Goal: Information Seeking & Learning: Check status

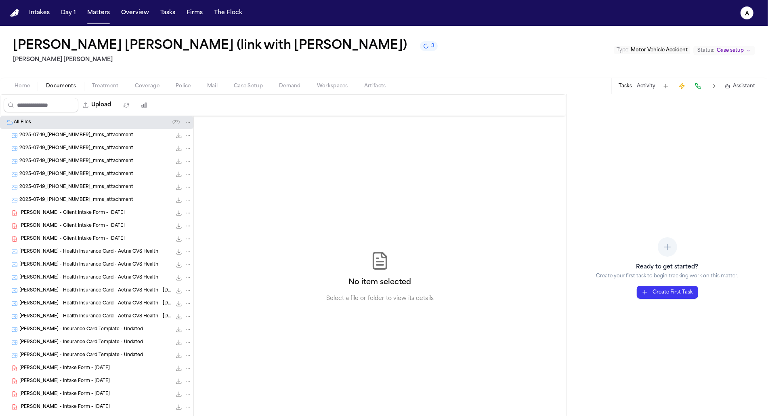
click at [422, 48] on icon "3 active tasks" at bounding box center [426, 46] width 8 height 8
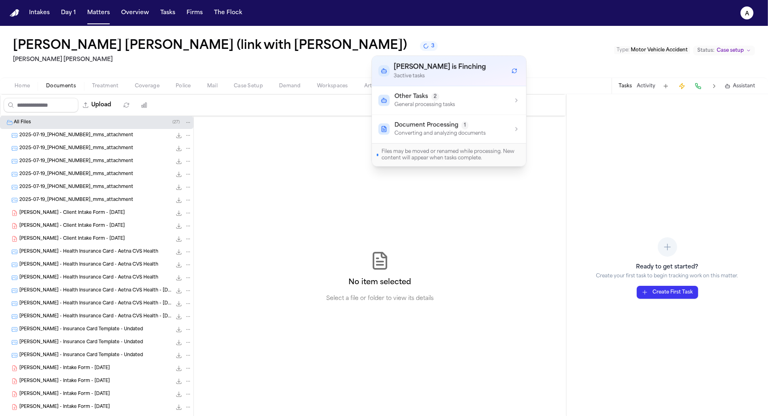
click at [422, 48] on icon "3 active tasks" at bounding box center [426, 46] width 8 height 8
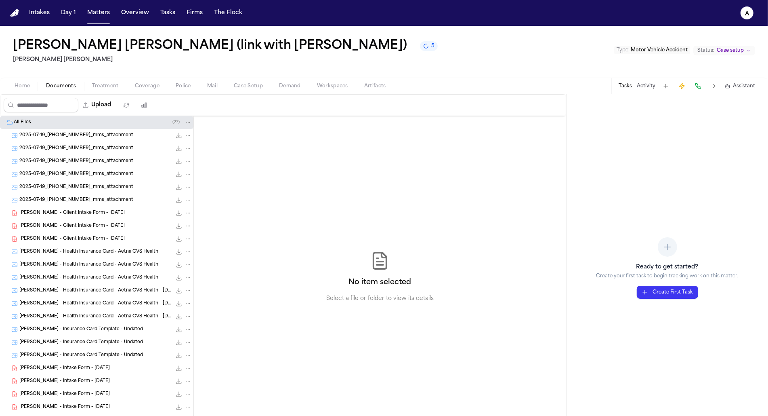
click at [423, 48] on icon "5 active tasks" at bounding box center [426, 46] width 7 height 7
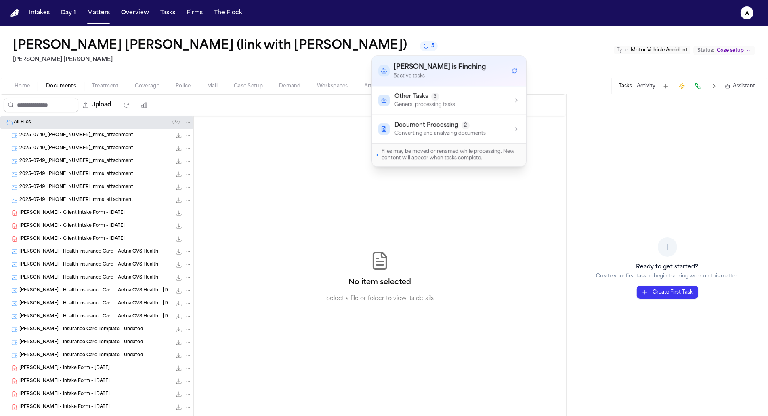
click at [411, 99] on span "Other Tasks" at bounding box center [412, 97] width 34 height 8
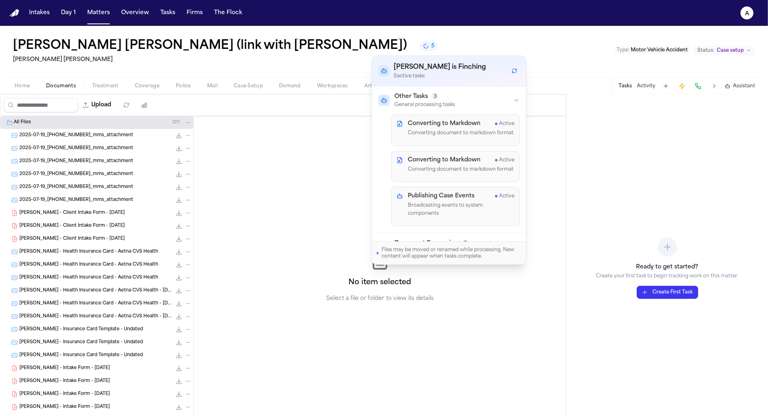
click at [411, 99] on span "Other Tasks" at bounding box center [412, 97] width 34 height 8
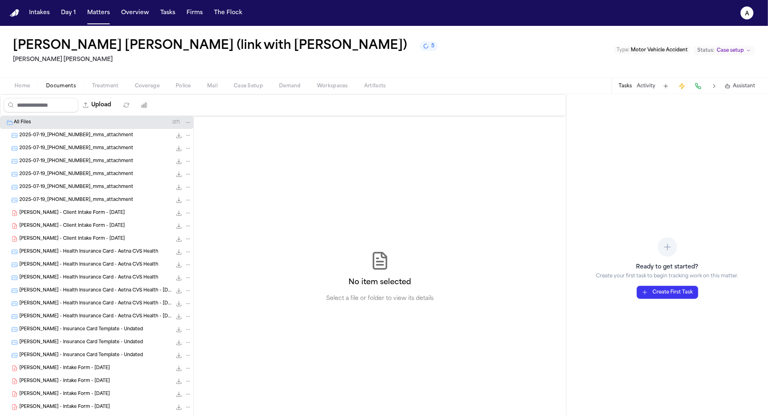
click at [295, 156] on div "No item selected Select a file or folder to view its details" at bounding box center [380, 277] width 372 height 322
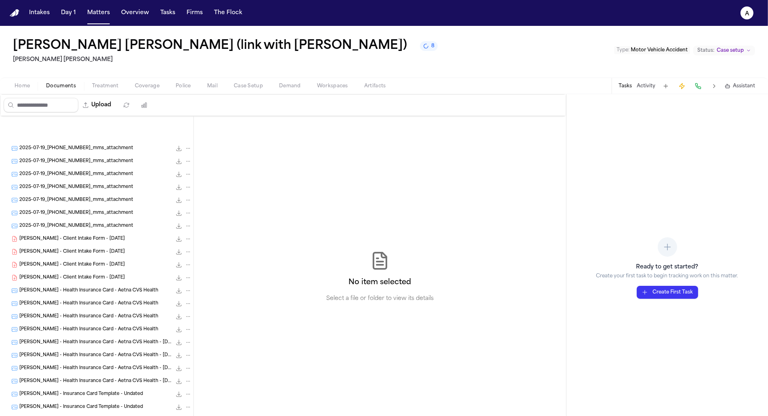
scroll to position [197, 0]
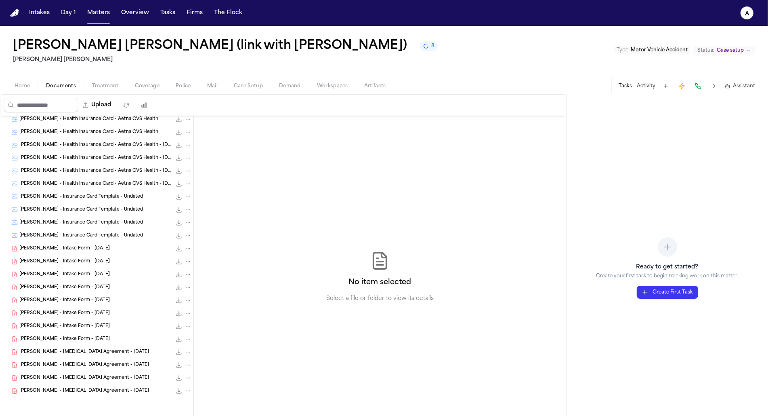
click at [127, 384] on div "D. Galeano - Retainer Agreement - 7.17.25 612.4 KB • PDF" at bounding box center [96, 390] width 193 height 13
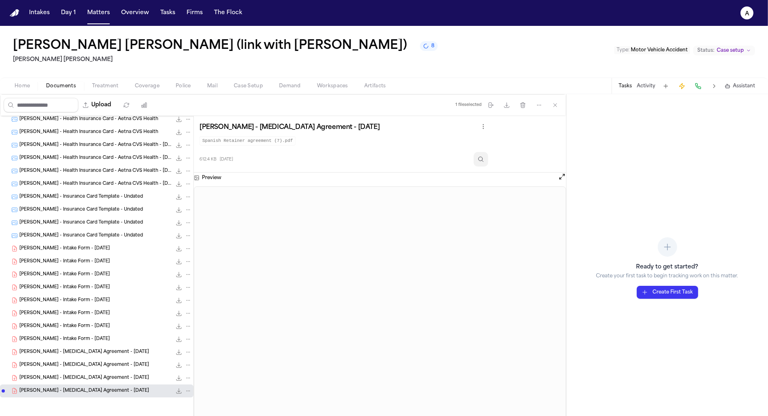
click at [484, 158] on icon "Inspect" at bounding box center [481, 159] width 6 height 6
click at [92, 374] on div "D. Galeano - Retainer Agreement - 7.17.25 612.4 KB • PDF" at bounding box center [105, 378] width 172 height 8
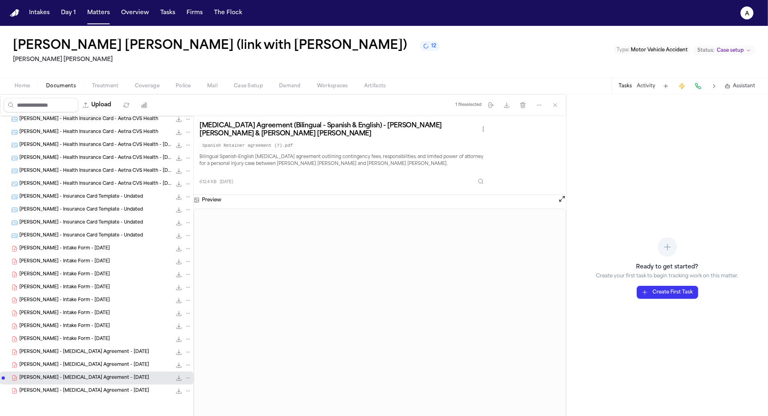
click at [487, 172] on div "612.4 KB 23 days ago" at bounding box center [344, 180] width 289 height 18
click at [484, 179] on icon "Inspect" at bounding box center [481, 181] width 6 height 6
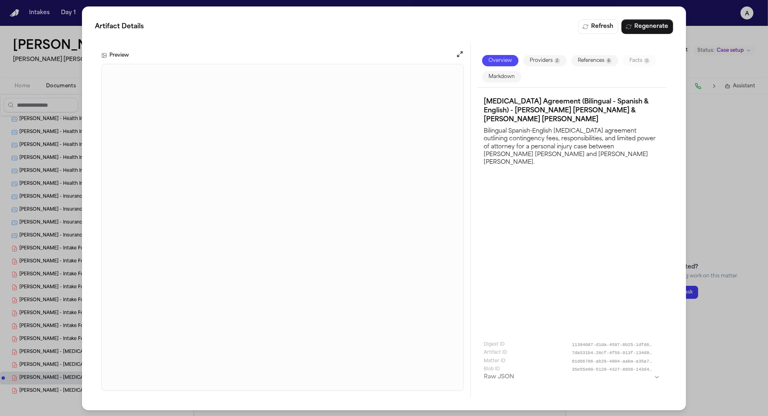
scroll to position [0, 0]
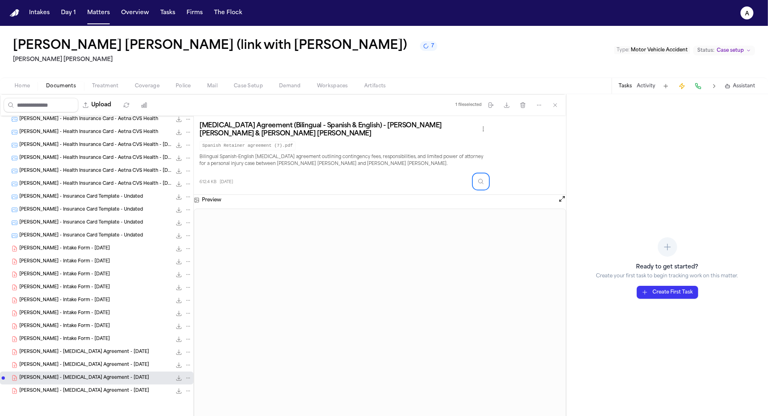
click at [106, 20] on nav "Intakes Day 1 Matters Overview Tasks Firms The Flock a" at bounding box center [384, 13] width 768 height 26
click at [101, 15] on button "Matters" at bounding box center [98, 13] width 29 height 15
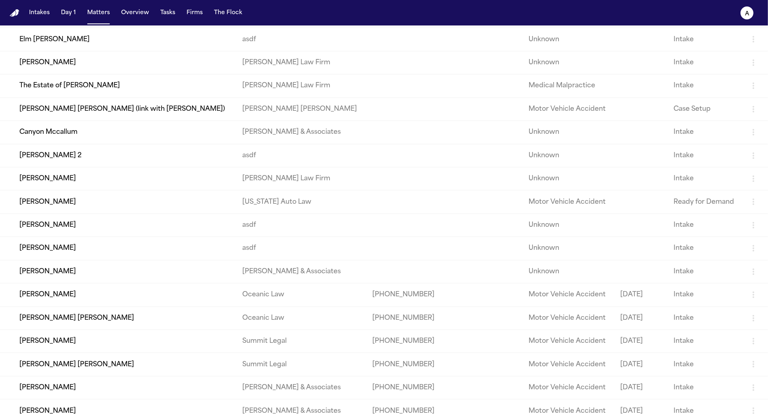
scroll to position [113, 0]
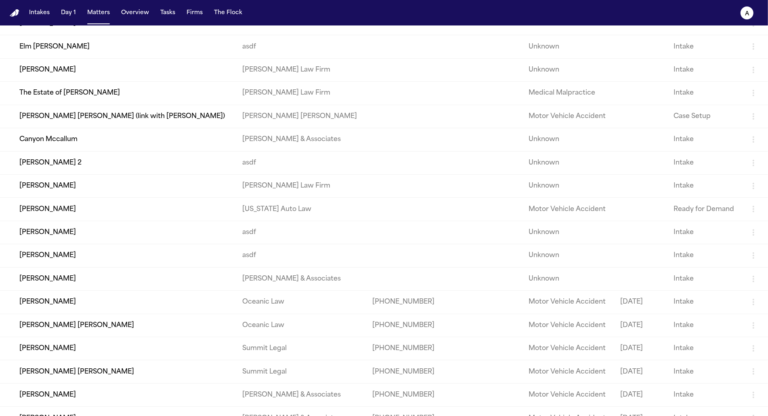
click at [104, 124] on td "Derick Ronaldo Galeano (link with Pedro Ovando Salazar)" at bounding box center [118, 116] width 236 height 23
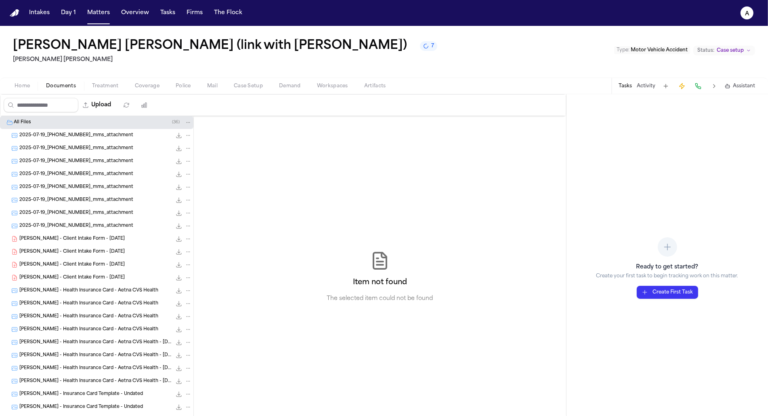
click at [65, 83] on span "Documents" at bounding box center [61, 86] width 30 height 6
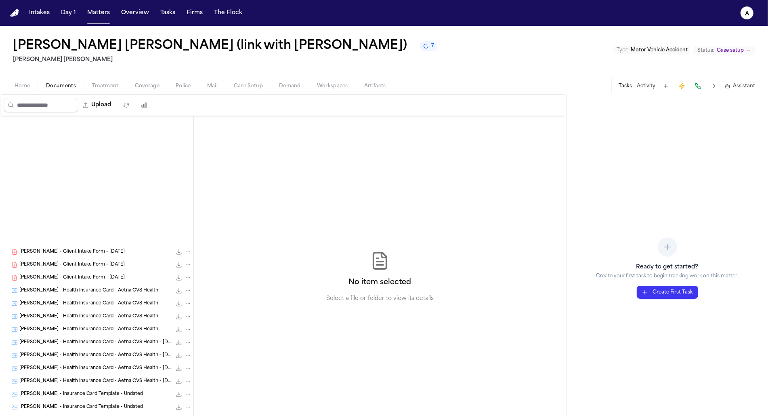
scroll to position [197, 0]
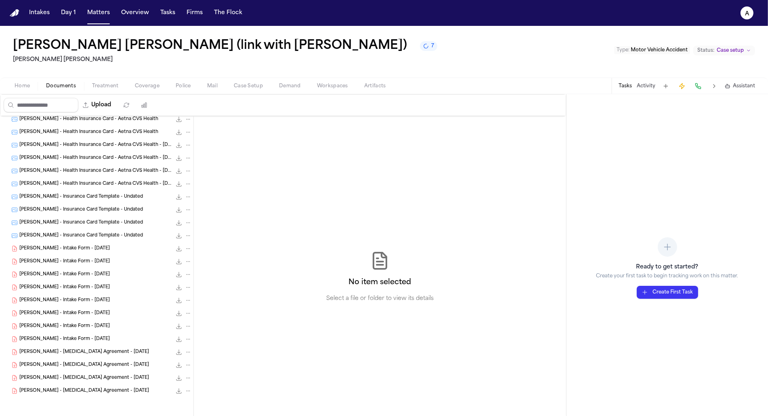
click at [81, 354] on div "D. Galeano - Retainer Agreement - 7.17.25 612.4 KB • PDF" at bounding box center [105, 352] width 172 height 8
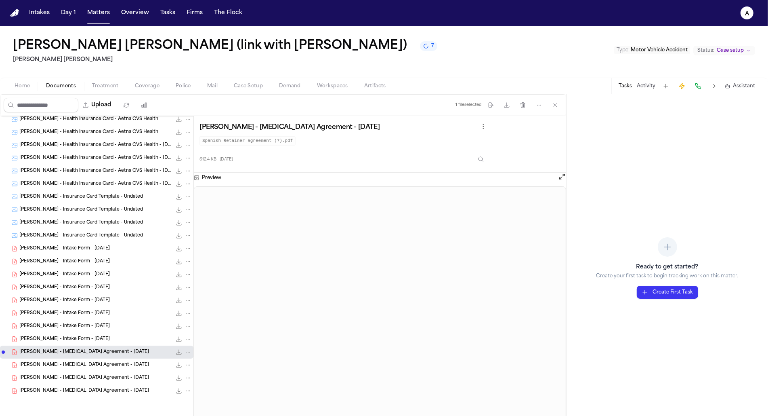
click at [80, 362] on span "D. Galeano - Retainer Agreement - 7.17.25" at bounding box center [84, 365] width 130 height 7
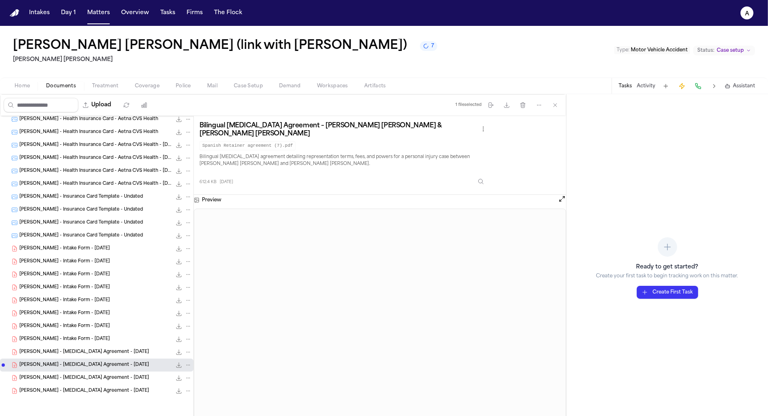
click at [80, 375] on span "D. Galeano - Retainer Agreement - 7.17.25" at bounding box center [84, 377] width 130 height 7
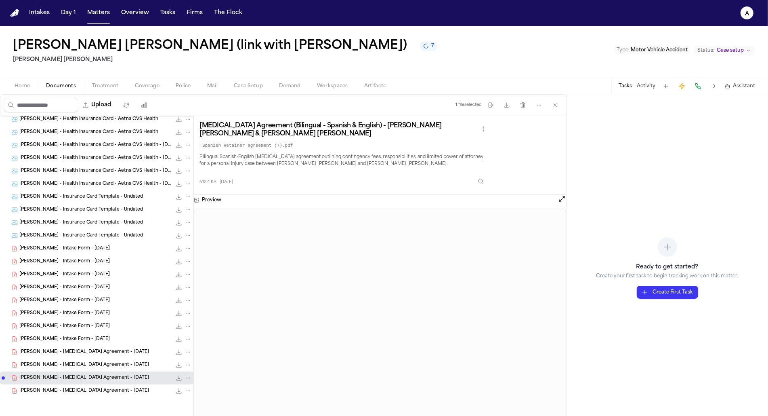
click at [79, 393] on span "D. Galeano - Retainer Agreement - 7.17.25" at bounding box center [84, 390] width 130 height 7
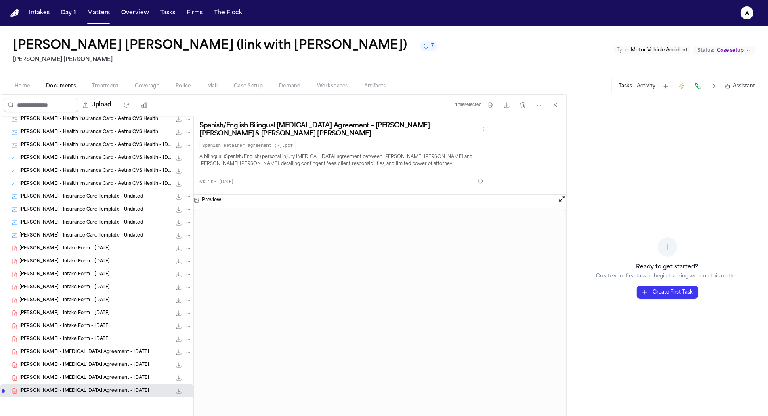
click at [81, 399] on div "D. Galeano - Client Intake Form - 7.17.25 22.2 KB • PDF D. Galeano - Client Int…" at bounding box center [96, 178] width 193 height 519
click at [82, 382] on div "D. Galeano - Retainer Agreement - 7.17.25 612.4 KB • PDF" at bounding box center [96, 377] width 193 height 13
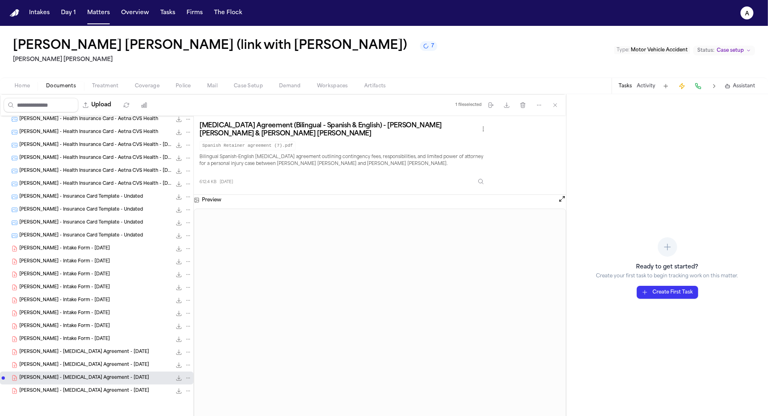
click at [137, 248] on div "D. Galeano - Intake Form - 7.17.25 22.2 KB • PDF" at bounding box center [105, 248] width 172 height 8
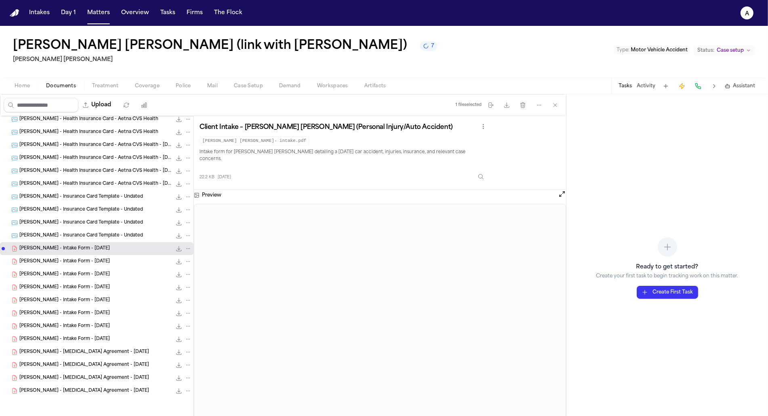
click at [133, 263] on div "D. Galeano - Intake Form - 7.17.25 22.2 KB • PDF" at bounding box center [105, 261] width 172 height 8
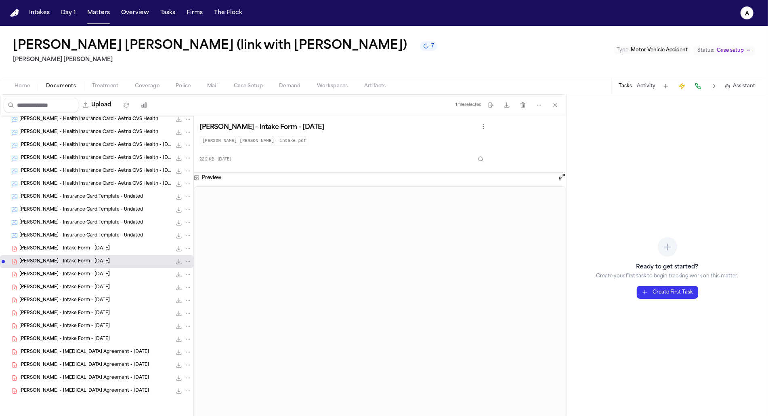
click at [128, 279] on div "D. Galeano - Intake Form - 7.17.25 22.2 KB • PDF" at bounding box center [96, 274] width 193 height 13
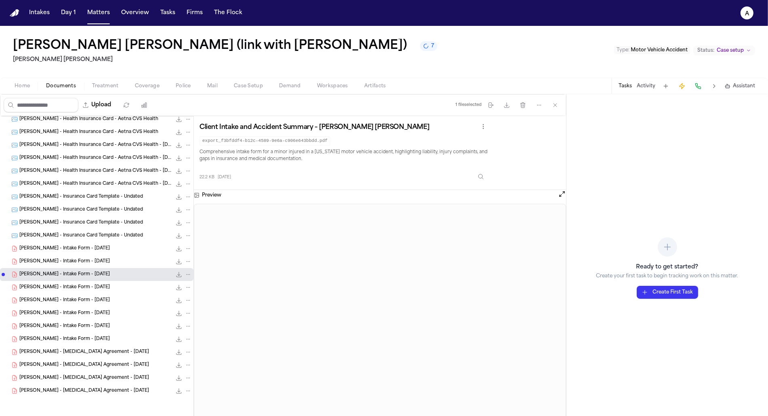
click at [127, 296] on div "D. Galeano - Intake Form - 7.17.25 22.2 KB • PDF" at bounding box center [105, 300] width 172 height 8
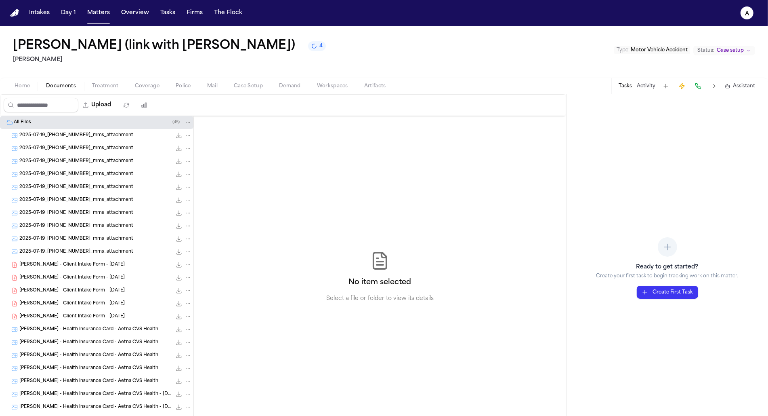
click at [323, 49] on span "4" at bounding box center [321, 46] width 3 height 6
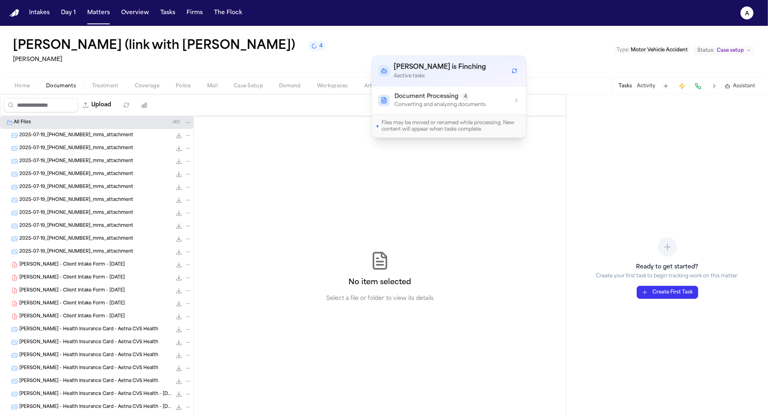
click at [452, 97] on span "Document Processing" at bounding box center [427, 97] width 64 height 8
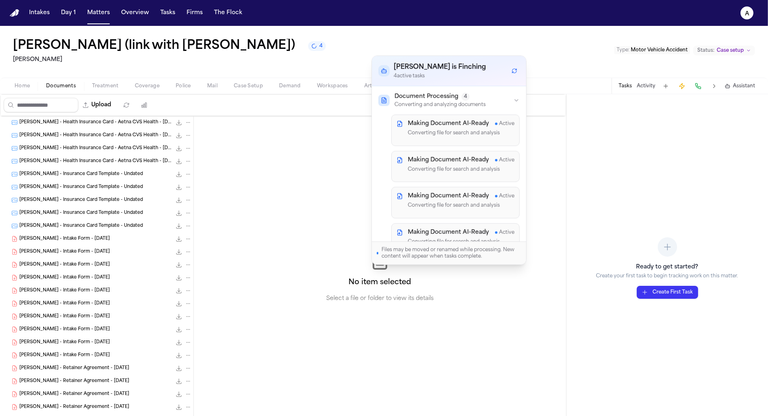
scroll to position [313, 0]
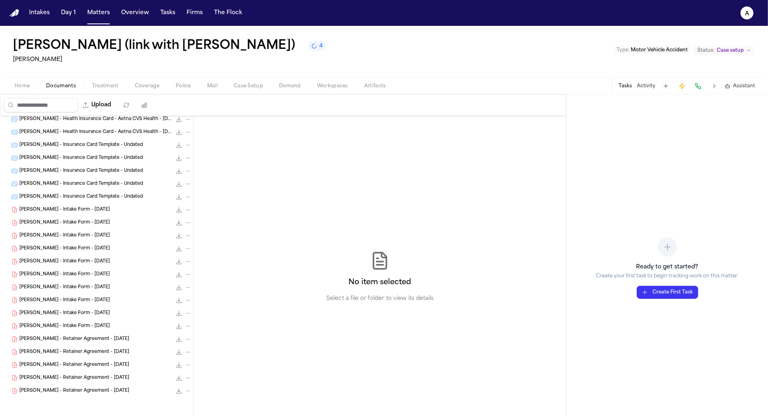
click at [339, 168] on div "No item selected Select a file or folder to view its details" at bounding box center [380, 277] width 372 height 322
click at [116, 362] on div "D. Galeano - Retainer Agreement - 7.17.25 612.4 KB • PDF" at bounding box center [105, 365] width 172 height 8
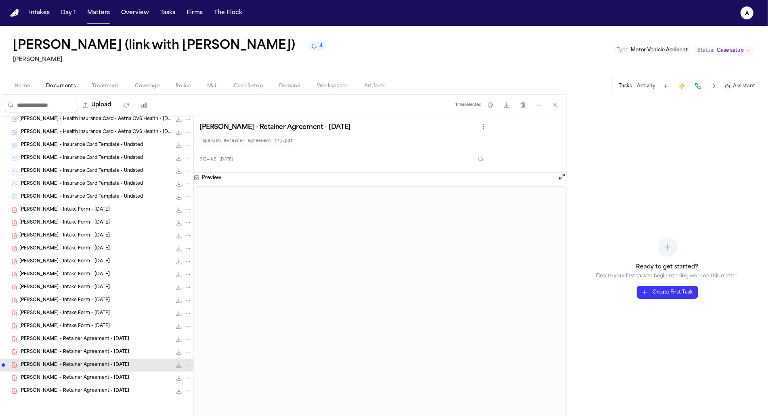
click at [488, 152] on button "Inspect" at bounding box center [481, 159] width 15 height 15
click at [29, 342] on div "D. Galeano - Retainer Agreement - 7.17.25 612.4 KB • PDF" at bounding box center [105, 339] width 172 height 8
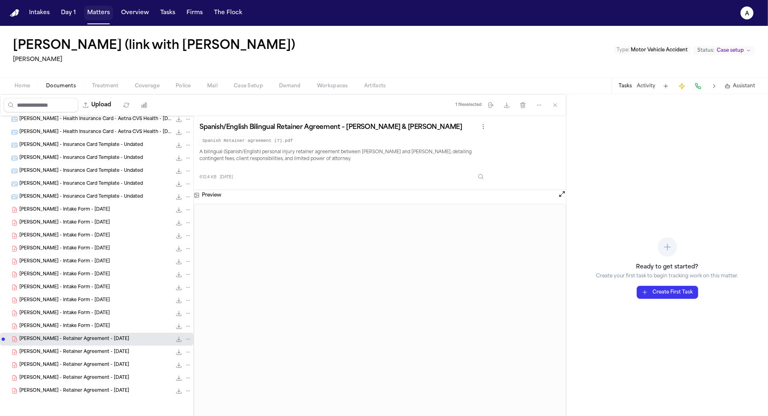
click at [89, 18] on button "Matters" at bounding box center [98, 13] width 29 height 15
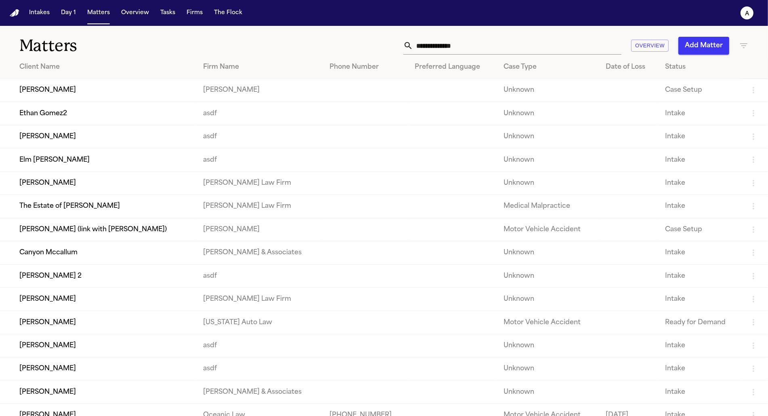
click at [91, 60] on th "Client Name" at bounding box center [98, 67] width 197 height 23
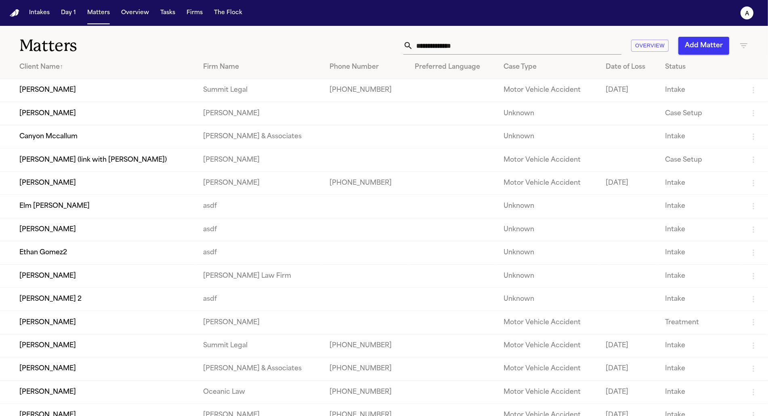
click at [749, 42] on div "Matters Overview Add Matter" at bounding box center [384, 41] width 768 height 30
click at [747, 44] on icon "button" at bounding box center [744, 46] width 10 height 10
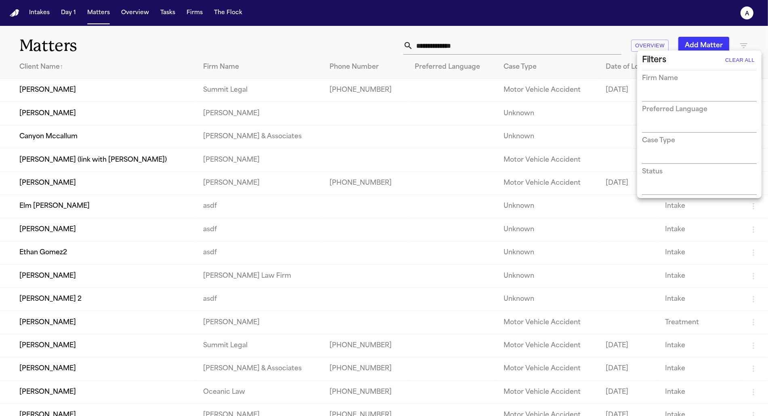
click at [415, 195] on div at bounding box center [384, 208] width 768 height 416
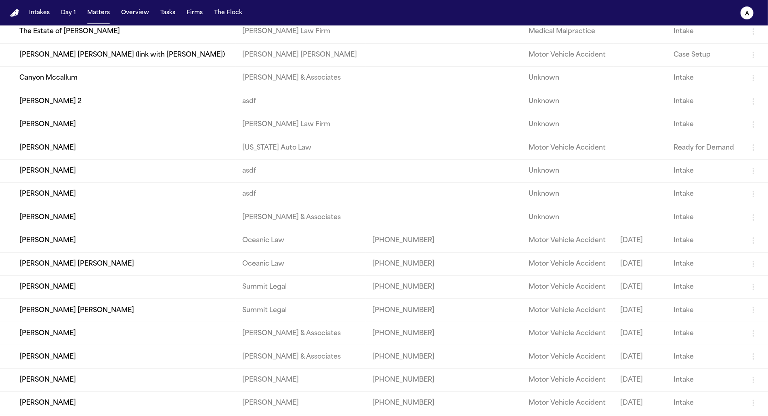
scroll to position [264, 0]
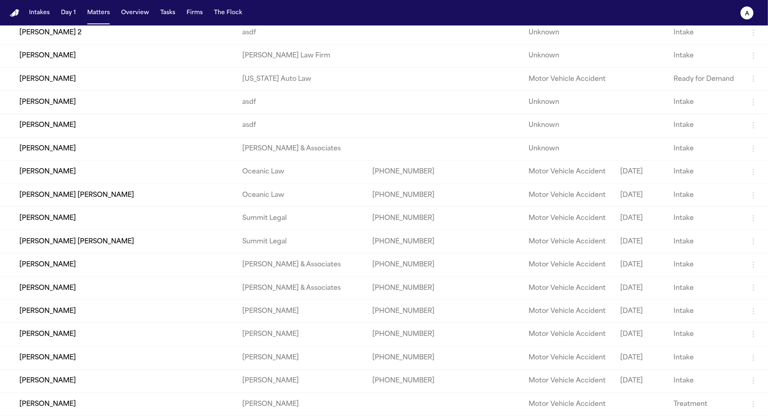
click at [175, 316] on td "[PERSON_NAME]" at bounding box center [118, 310] width 236 height 23
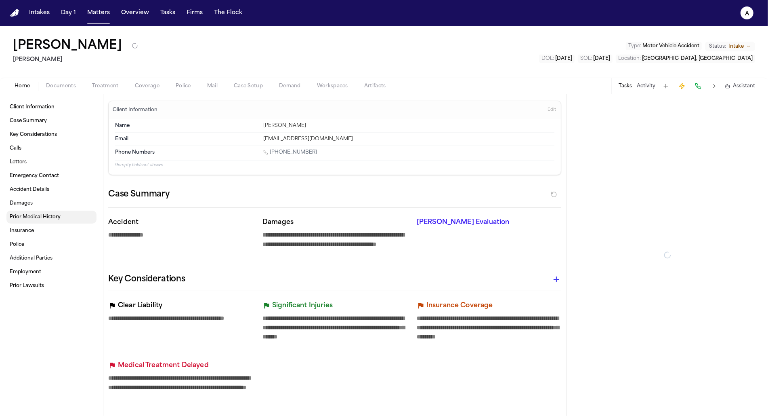
type textarea "*"
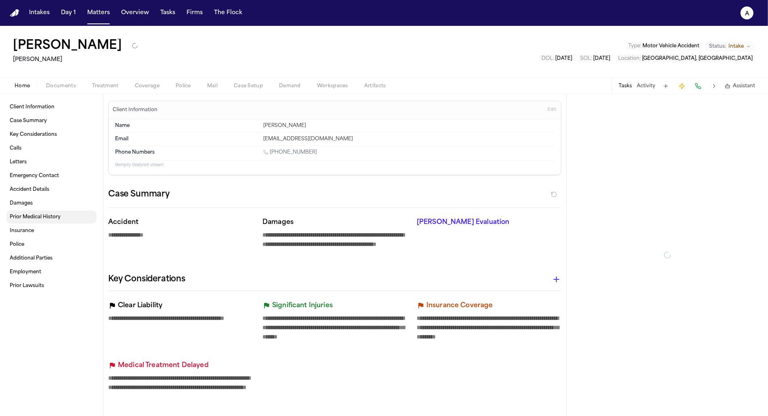
type textarea "*"
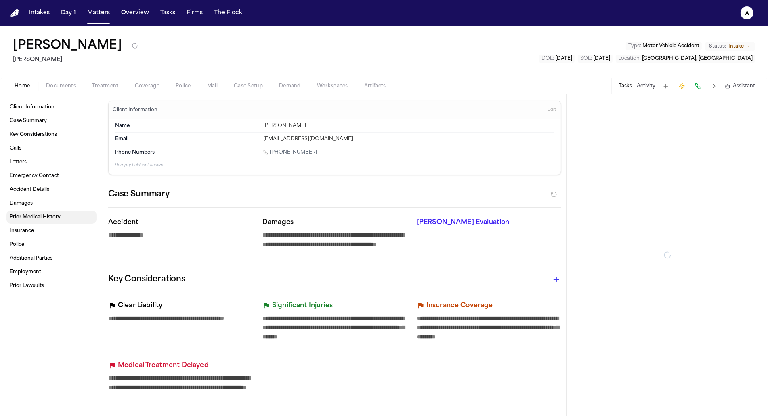
type textarea "*"
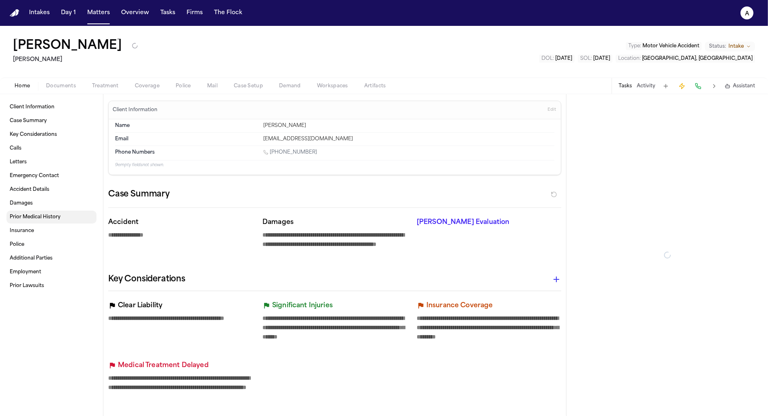
type textarea "*"
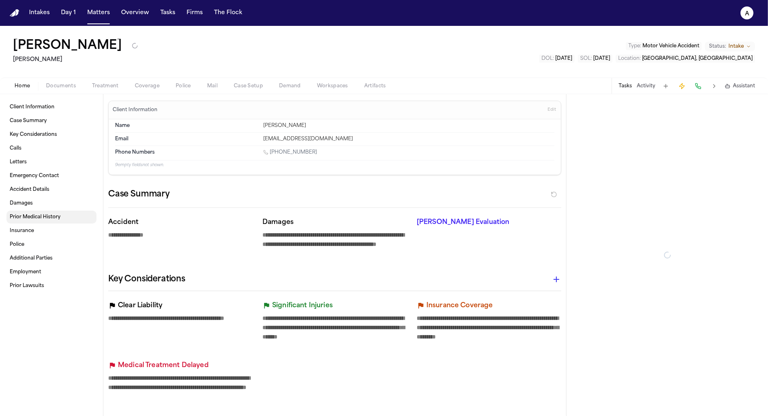
type textarea "*"
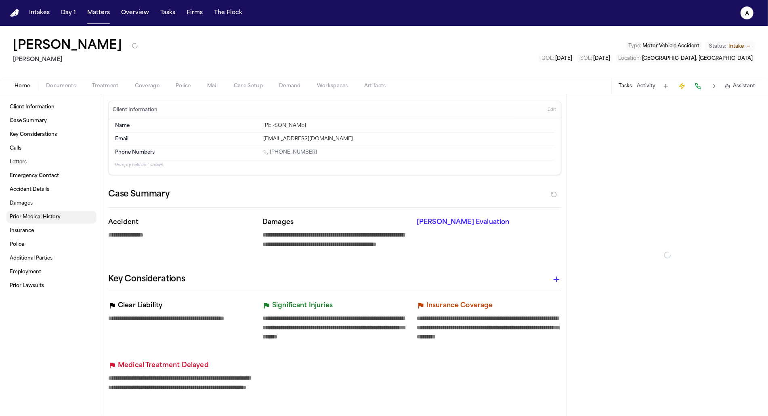
type textarea "*"
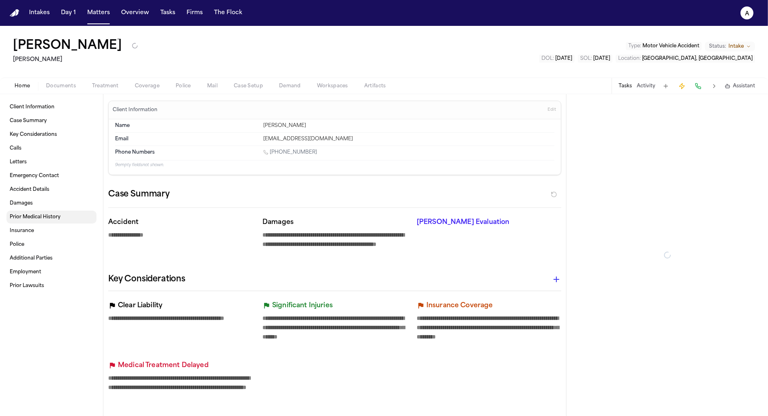
type textarea "*"
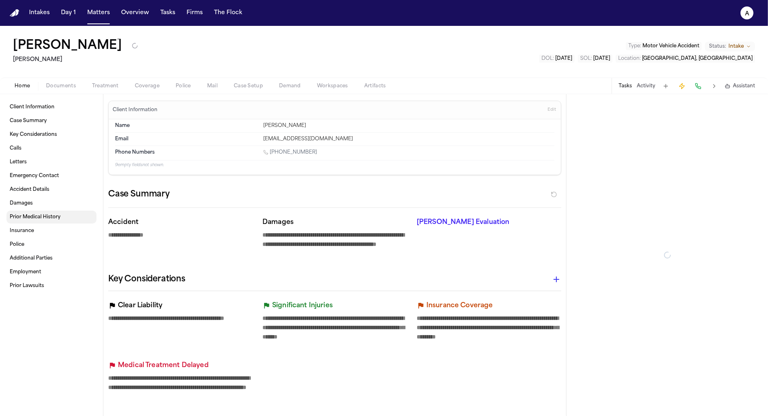
type textarea "*"
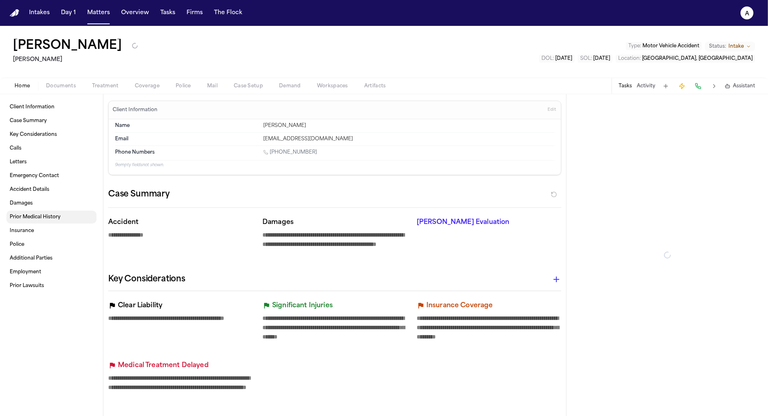
type textarea "*"
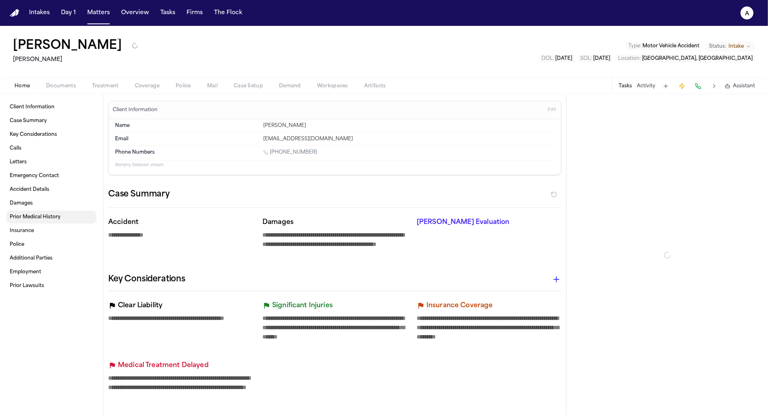
type textarea "*"
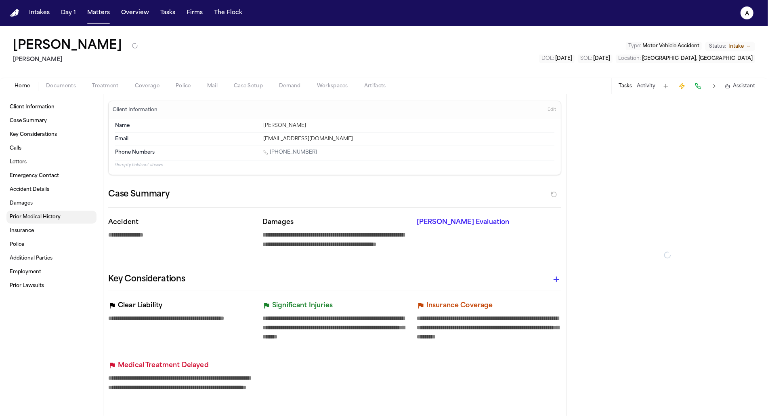
type textarea "*"
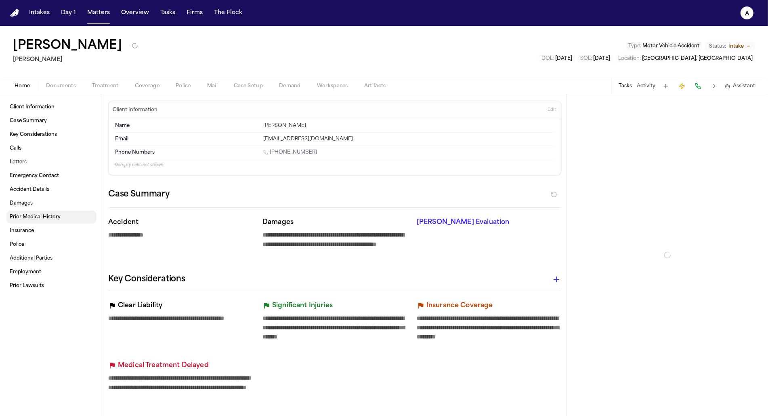
type textarea "*"
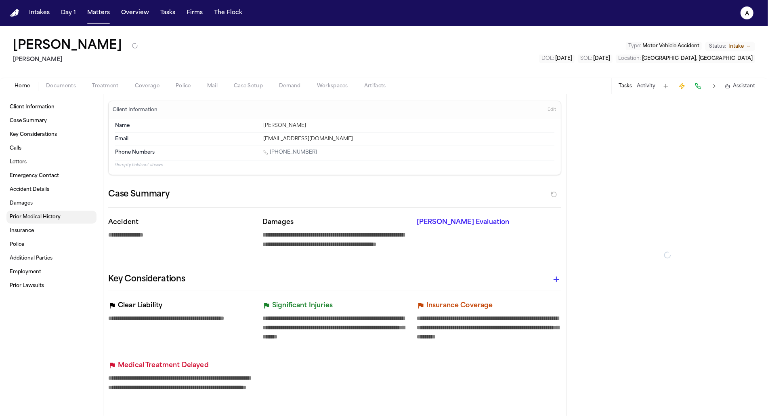
type textarea "*"
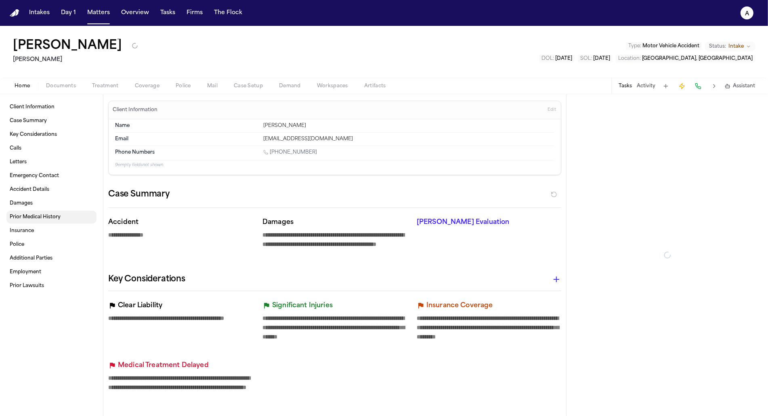
type textarea "*"
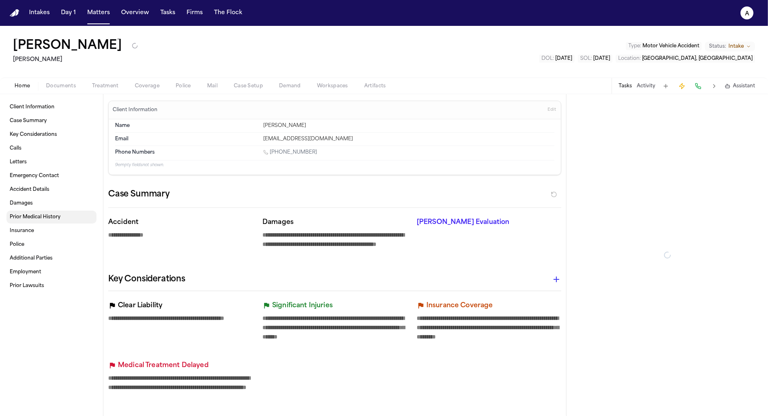
type textarea "*"
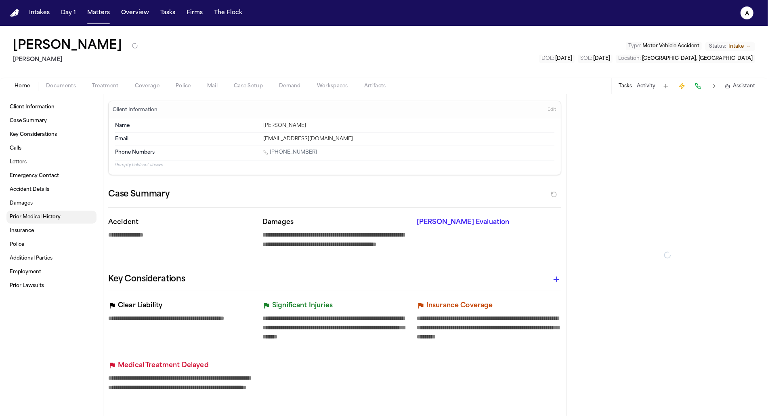
type textarea "*"
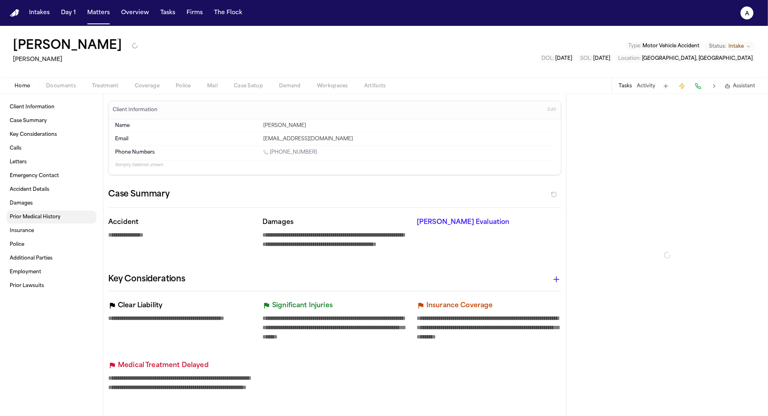
type textarea "*"
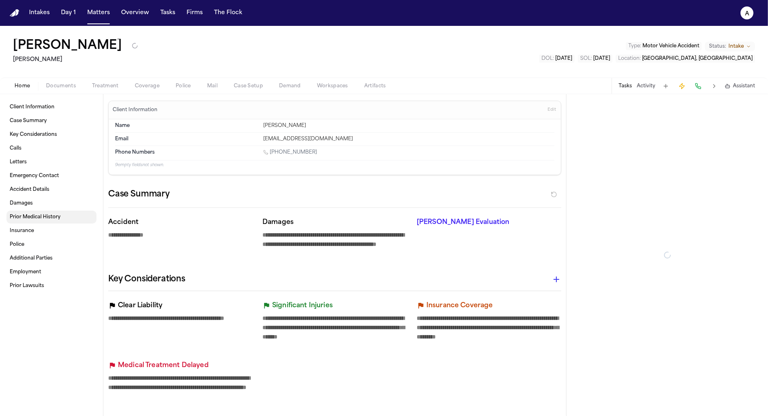
type textarea "*"
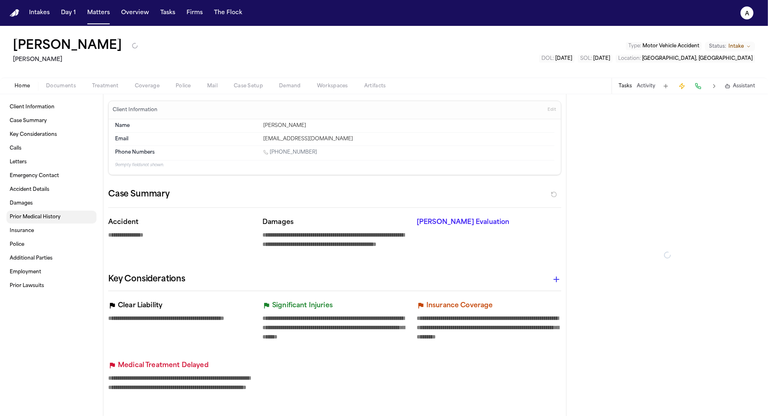
type textarea "*"
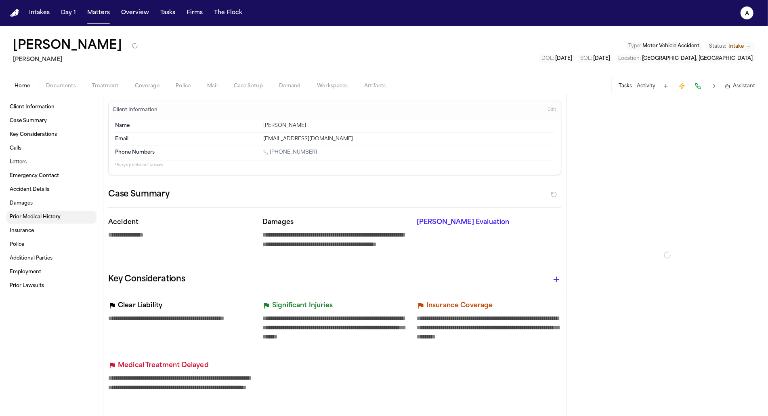
type textarea "*"
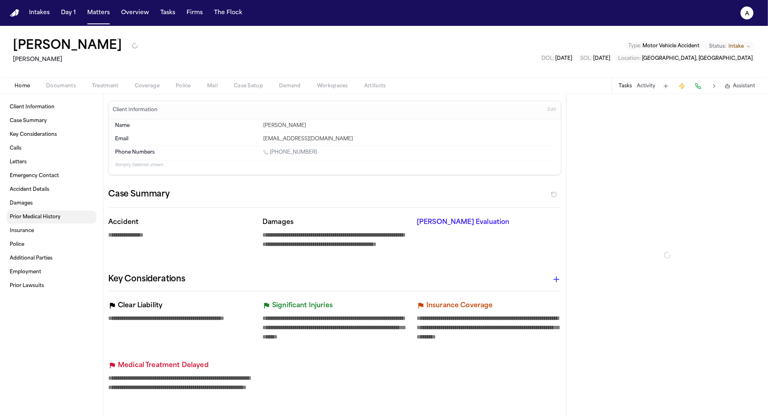
type textarea "*"
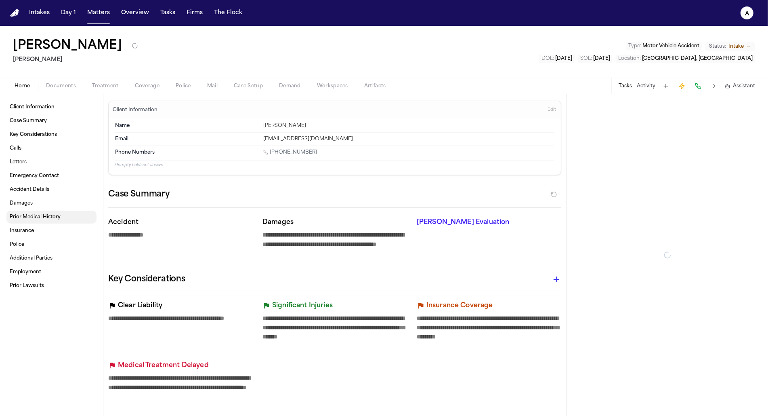
type textarea "*"
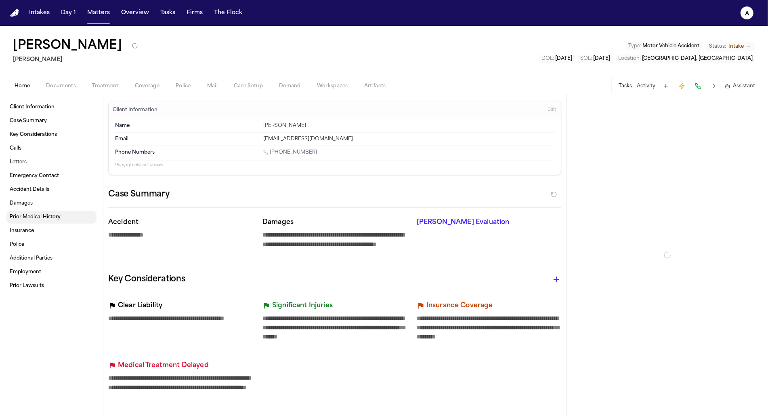
type textarea "*"
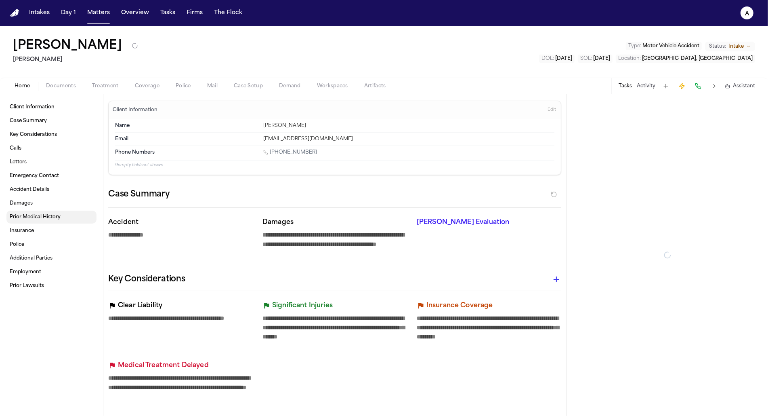
type textarea "*"
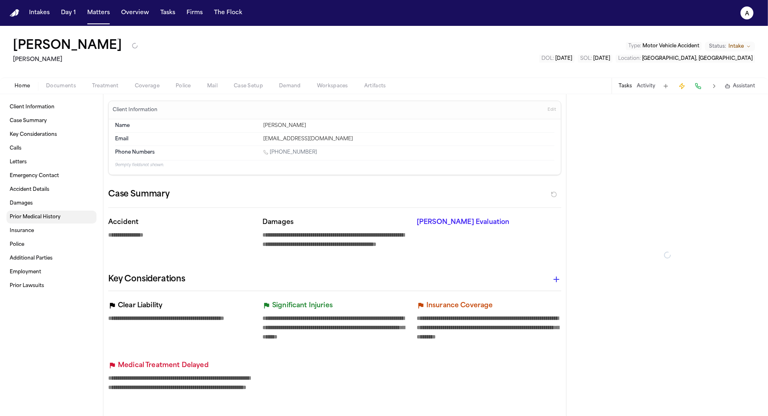
type textarea "*"
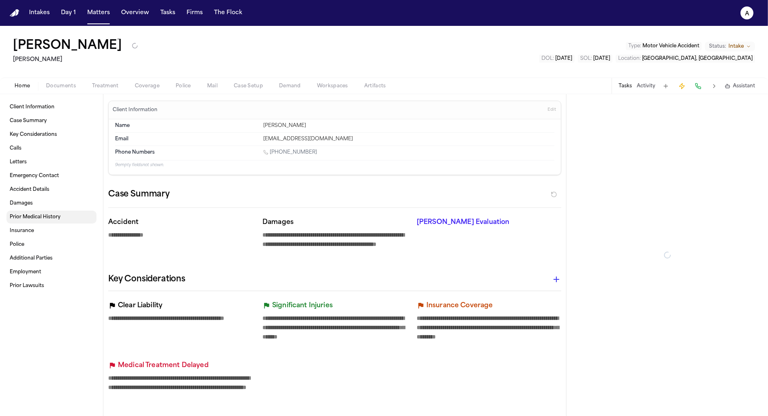
type textarea "*"
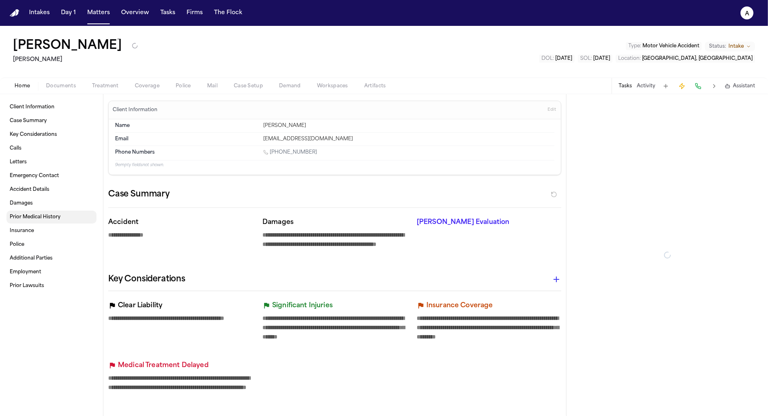
type textarea "*"
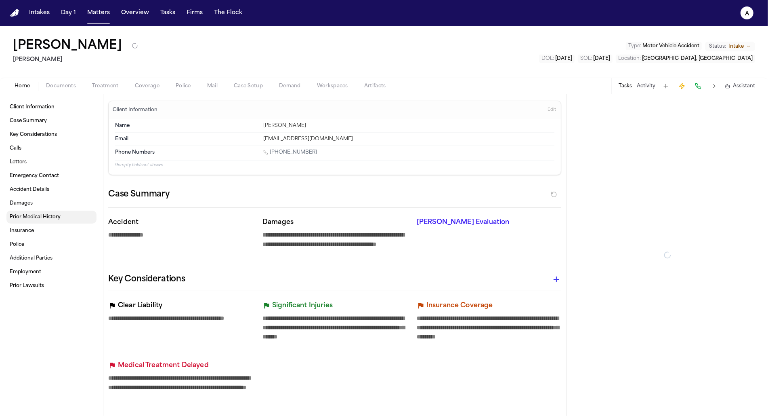
type textarea "*"
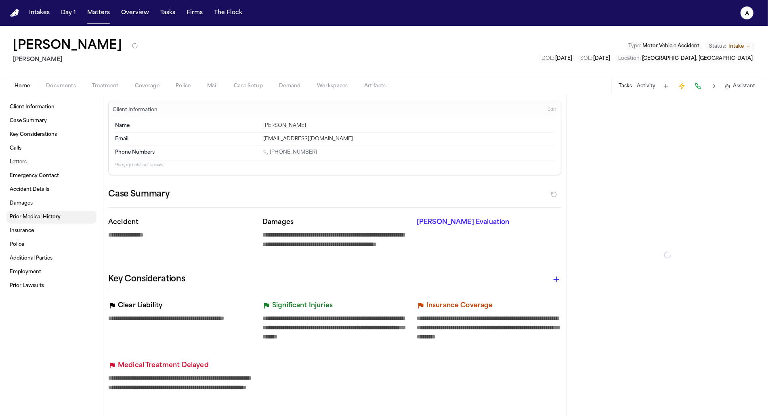
type textarea "*"
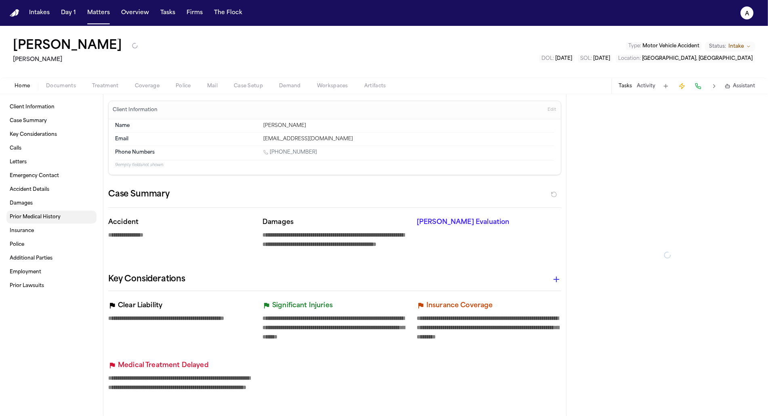
type textarea "*"
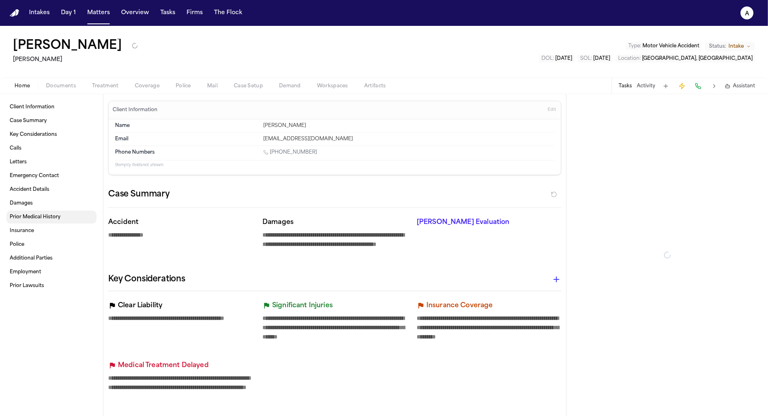
type textarea "*"
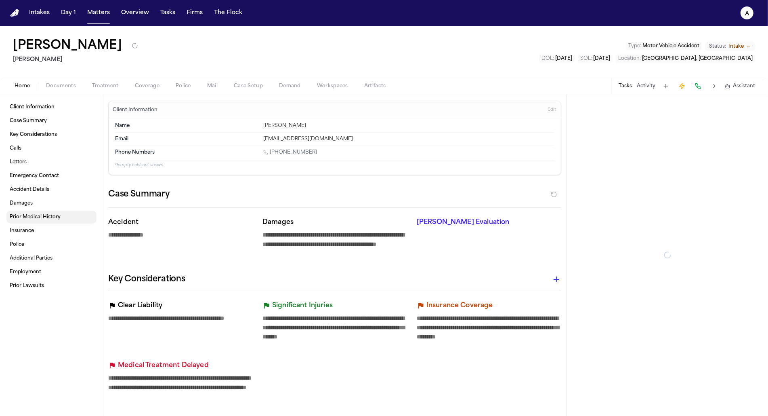
type textarea "*"
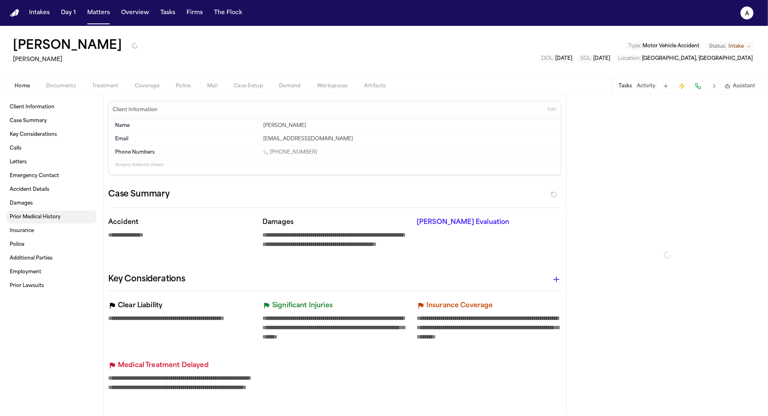
type textarea "*"
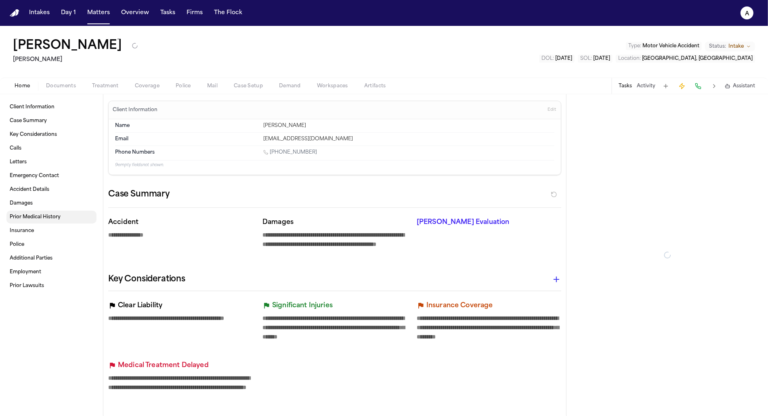
type textarea "*"
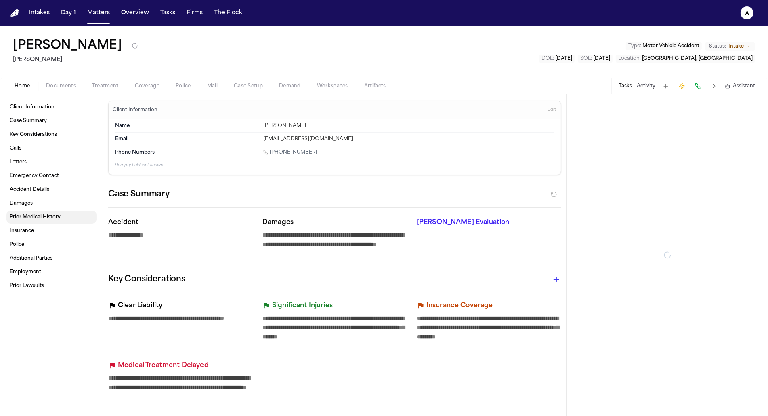
type textarea "*"
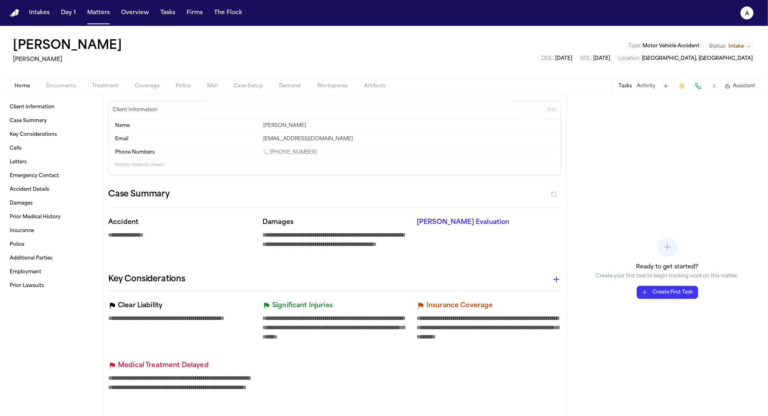
type textarea "*"
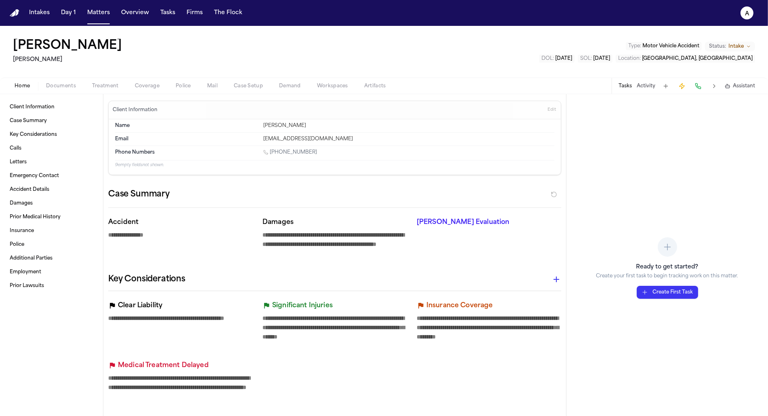
type textarea "*"
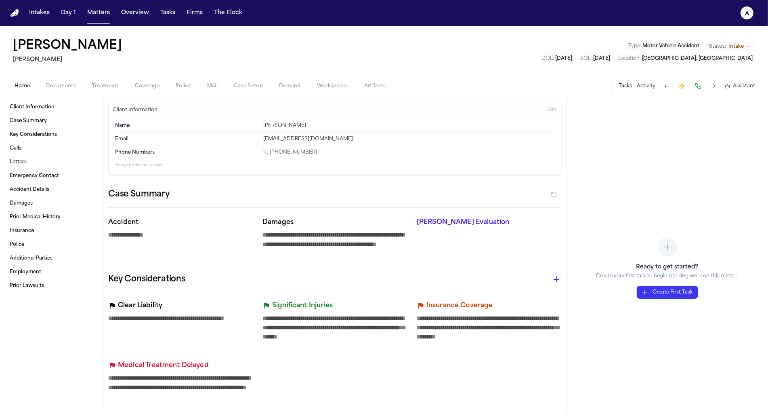
type textarea "*"
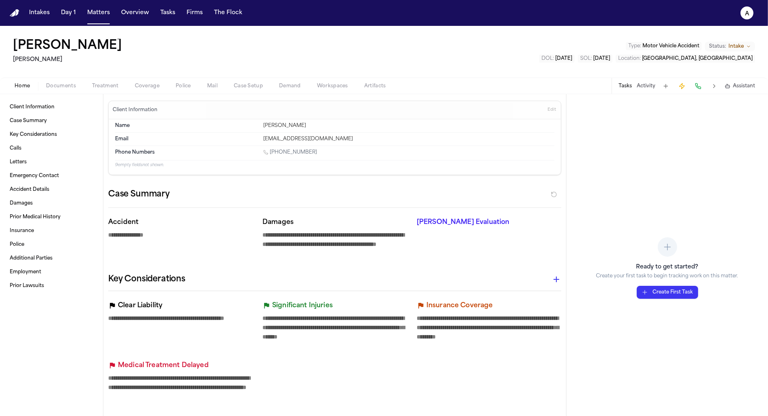
type textarea "*"
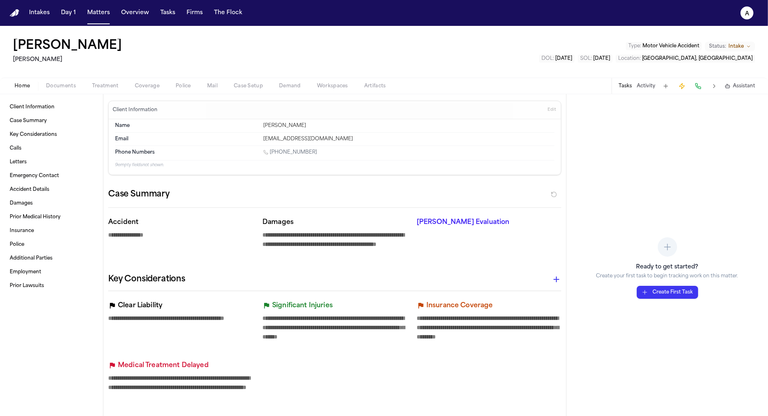
type textarea "*"
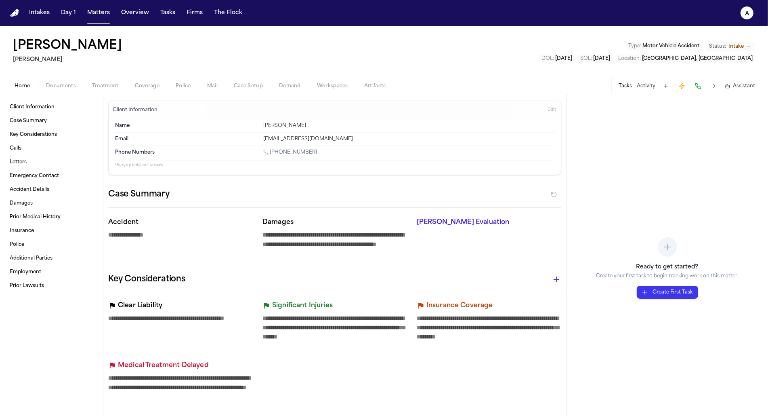
click at [60, 79] on div "Home Documents Treatment Coverage Police Mail Case Setup Demand Workspaces Arti…" at bounding box center [384, 86] width 768 height 16
click at [60, 80] on div "Home Documents Treatment Coverage Police Mail Case Setup Demand Workspaces Arti…" at bounding box center [384, 86] width 768 height 16
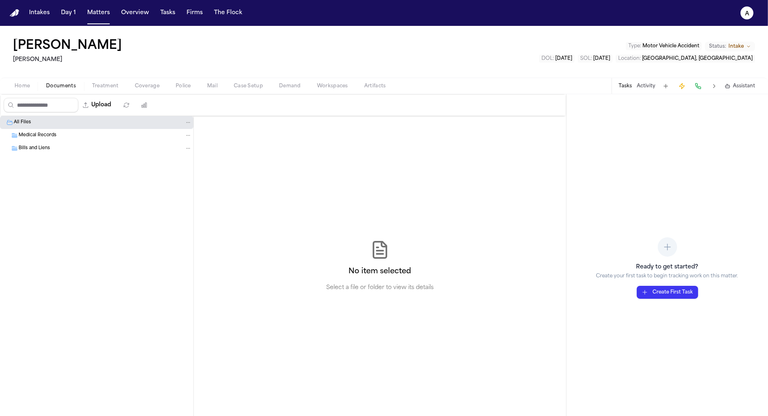
click at [60, 87] on span "Documents" at bounding box center [61, 86] width 30 height 6
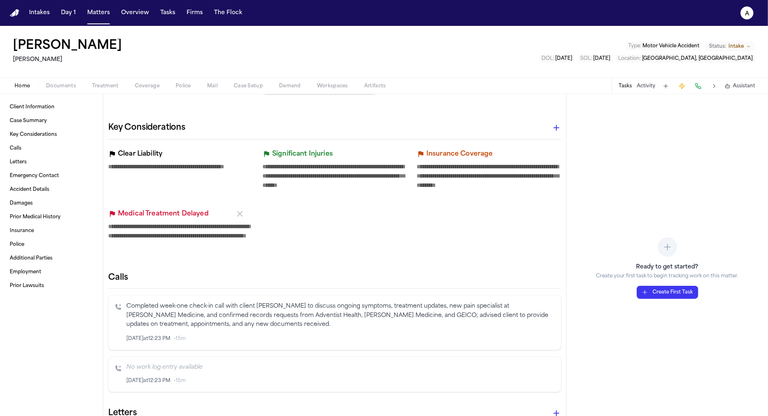
scroll to position [240, 0]
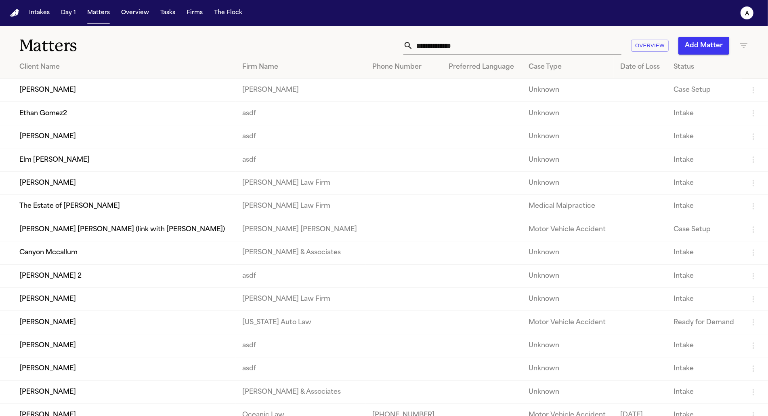
click at [60, 75] on th "Client Name" at bounding box center [118, 67] width 236 height 23
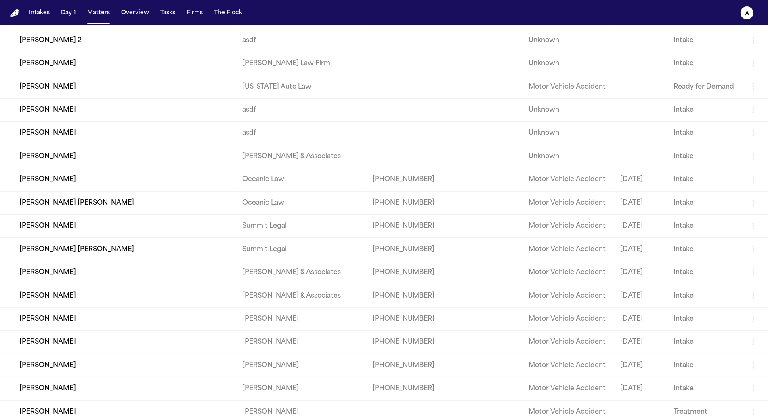
scroll to position [264, 0]
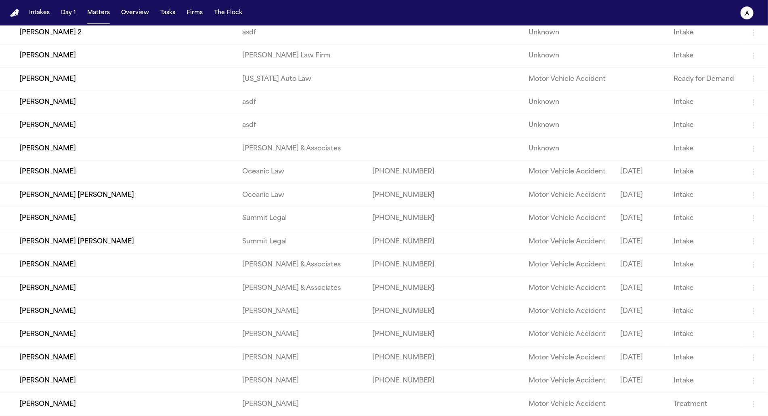
click at [87, 404] on td "[PERSON_NAME]" at bounding box center [118, 403] width 236 height 23
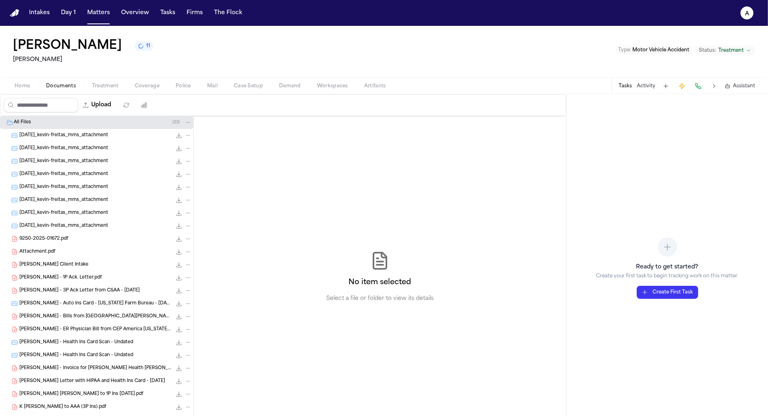
click at [61, 86] on span "Documents" at bounding box center [61, 86] width 30 height 6
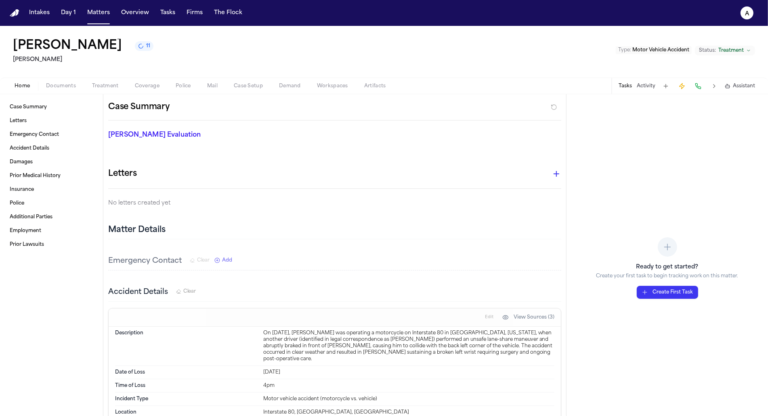
click at [23, 86] on span "Home" at bounding box center [22, 86] width 15 height 6
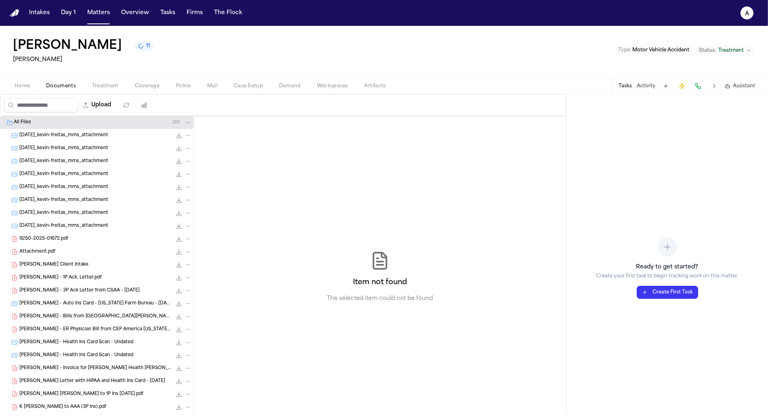
click at [58, 86] on span "Documents" at bounding box center [61, 86] width 30 height 6
click at [68, 217] on div "2025-04-19_kevin-freitas_mms_attachment 14.9 KB • JPG" at bounding box center [96, 212] width 193 height 13
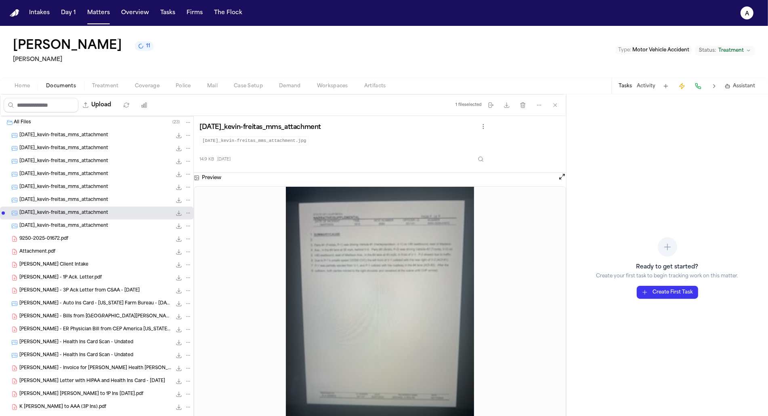
scroll to position [29, 0]
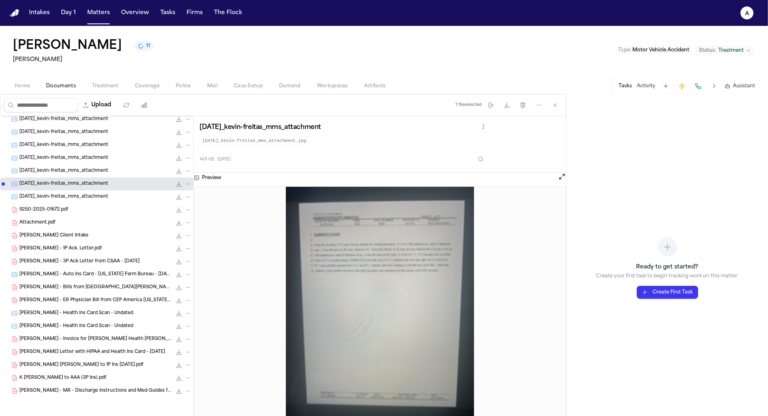
click at [66, 388] on span "[PERSON_NAME] - MR - Discharge Instructions and Med Guides from [GEOGRAPHIC_DAT…" at bounding box center [95, 390] width 152 height 7
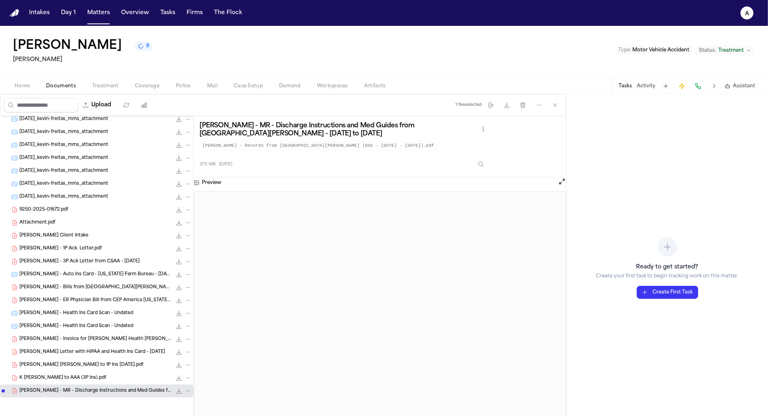
click at [101, 51] on div "Kevin Freitas 8" at bounding box center [83, 46] width 140 height 15
click at [138, 49] on icon "8 active tasks" at bounding box center [141, 46] width 6 height 6
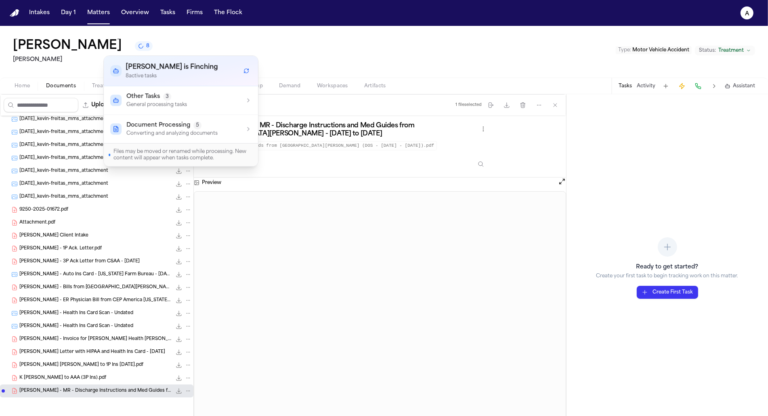
click at [248, 94] on div "Other Tasks 3 General processing tasks" at bounding box center [180, 100] width 141 height 15
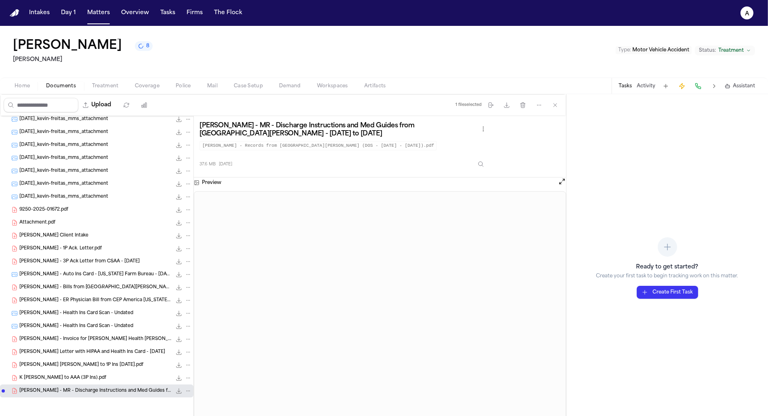
click at [347, 52] on div "Kevin Freitas 8 Jeff Schwalbach Type : Motor Vehicle Accident Status: Treatment" at bounding box center [384, 52] width 768 height 52
click at [135, 46] on button "8" at bounding box center [144, 46] width 18 height 10
click at [211, 40] on div "Kevin Freitas 8 Jeff Schwalbach Type : Motor Vehicle Accident Status: Treatment" at bounding box center [384, 52] width 768 height 52
click at [111, 43] on div "Kevin Freitas 6" at bounding box center [83, 46] width 140 height 15
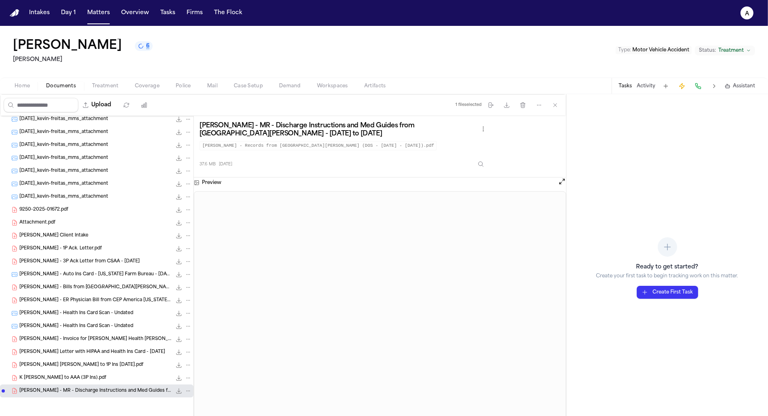
click at [135, 45] on button "6" at bounding box center [144, 46] width 18 height 10
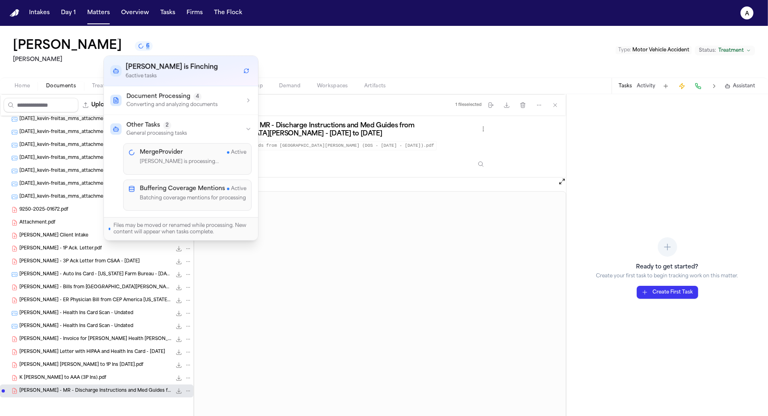
click at [215, 112] on button "Document Processing 4 Converting and analyzing documents" at bounding box center [181, 100] width 154 height 28
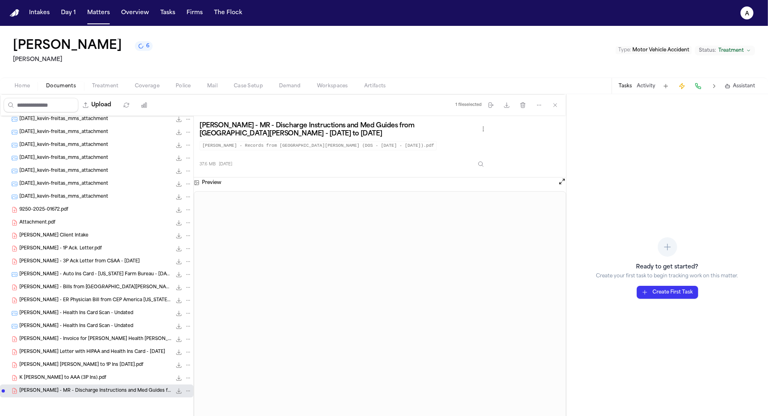
click at [127, 47] on div "Kevin Freitas 6 Jeff Schwalbach Type : Motor Vehicle Accident Status: Treatment" at bounding box center [384, 52] width 768 height 52
click at [135, 46] on button "7" at bounding box center [143, 46] width 17 height 10
click at [171, 43] on div "Kevin Freitas 7 Jeff Schwalbach Type : Motor Vehicle Accident Status: Treatment" at bounding box center [384, 52] width 768 height 52
click at [118, 53] on div "Kevin Freitas 7" at bounding box center [82, 46] width 139 height 15
click at [135, 46] on button "7" at bounding box center [143, 46] width 17 height 10
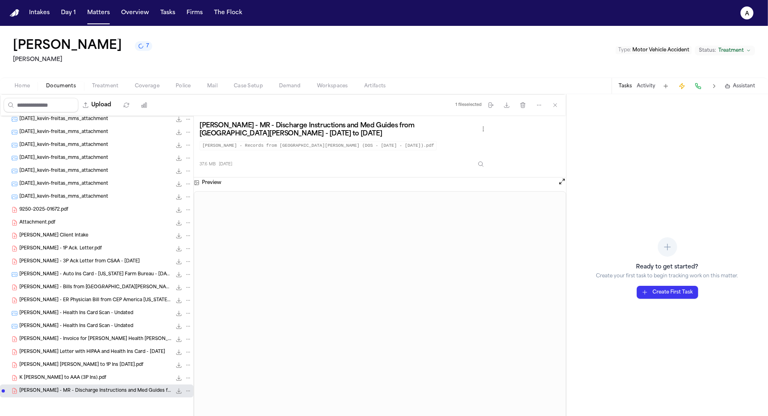
click at [198, 36] on div "Kevin Freitas 7 Jeff Schwalbach Type : Motor Vehicle Accident Status: Treatment" at bounding box center [384, 52] width 768 height 52
click at [209, 49] on div "Kevin Freitas 7 Jeff Schwalbach Type : Motor Vehicle Accident Status: Treatment" at bounding box center [384, 52] width 768 height 52
click at [121, 54] on div "Kevin Freitas 7 Jeff Schwalbach Type : Motor Vehicle Accident Status: Treatment" at bounding box center [384, 52] width 768 height 52
click at [146, 48] on span "7" at bounding box center [147, 46] width 3 height 6
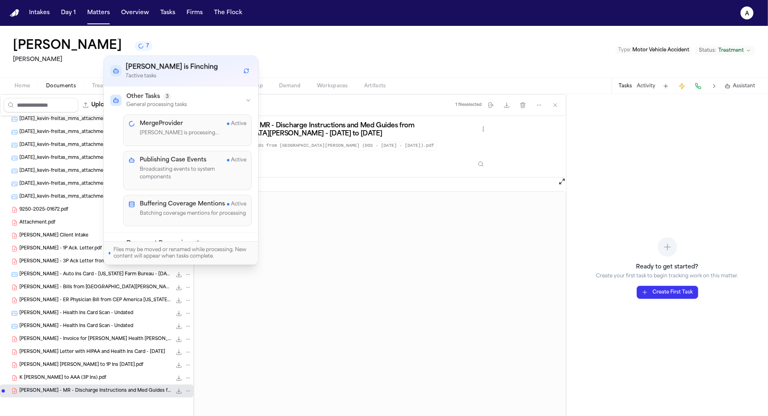
click at [219, 104] on div "Other Tasks 3 General processing tasks" at bounding box center [180, 100] width 141 height 15
click at [230, 88] on button "Other Tasks 3 General processing tasks" at bounding box center [181, 100] width 154 height 28
click at [254, 128] on button "Document Processing 4 Converting and analyzing documents" at bounding box center [181, 129] width 154 height 28
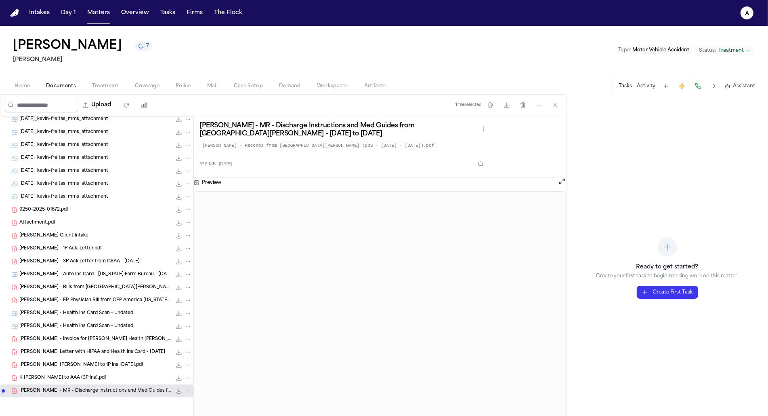
click at [381, 57] on div "Kevin Freitas 7 Jeff Schwalbach Type : Motor Vehicle Accident Status: Treatment" at bounding box center [384, 52] width 768 height 52
click at [485, 156] on div "37.6 MB 2 months ago" at bounding box center [344, 163] width 289 height 18
click at [484, 164] on icon "Inspect" at bounding box center [481, 164] width 6 height 6
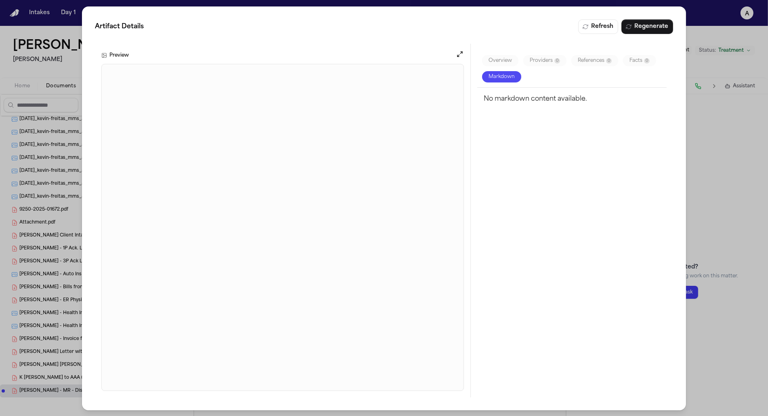
click at [400, 0] on div "Artifact Details Refresh Regenerate Preview Overview Providers 0 References 0 F…" at bounding box center [384, 208] width 768 height 416
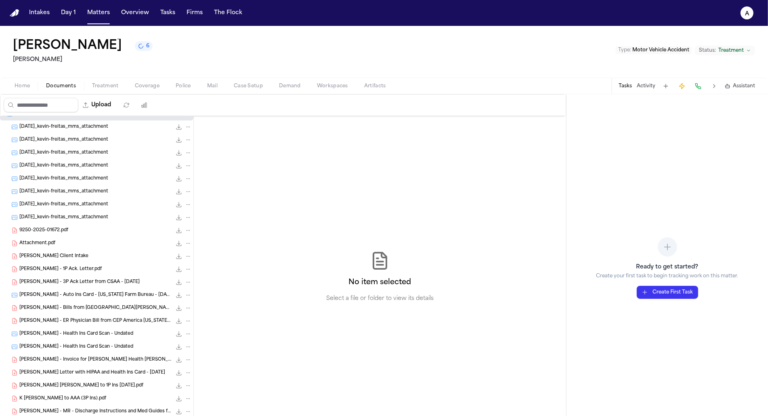
scroll to position [10, 0]
click at [94, 17] on button "Matters" at bounding box center [98, 13] width 29 height 15
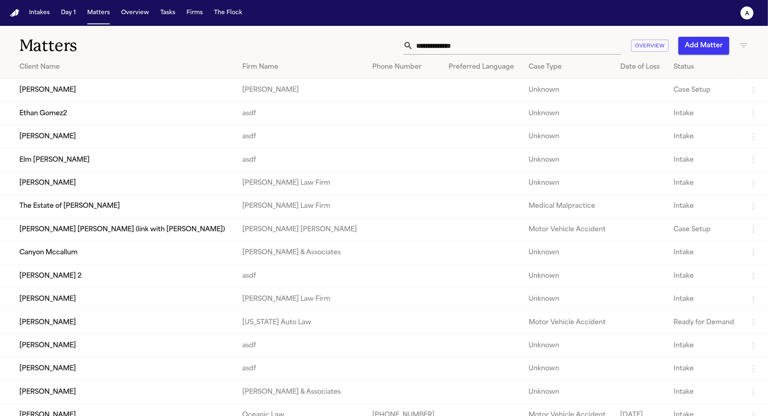
click at [554, 46] on input "text" at bounding box center [517, 46] width 208 height 18
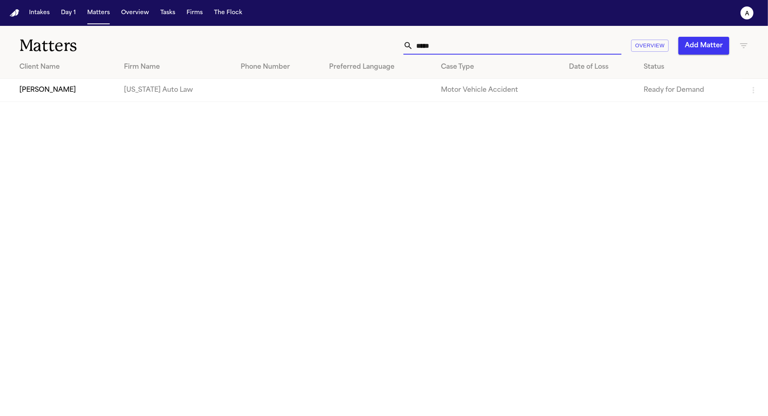
type input "******"
